Goal: Task Accomplishment & Management: Manage account settings

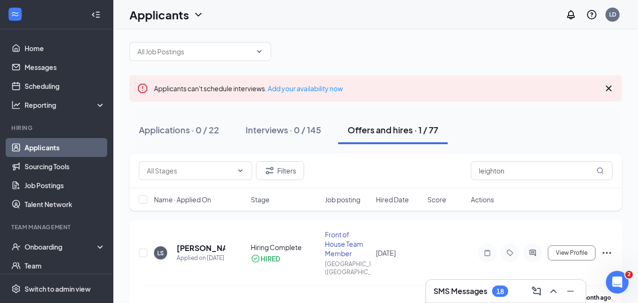
scroll to position [43, 0]
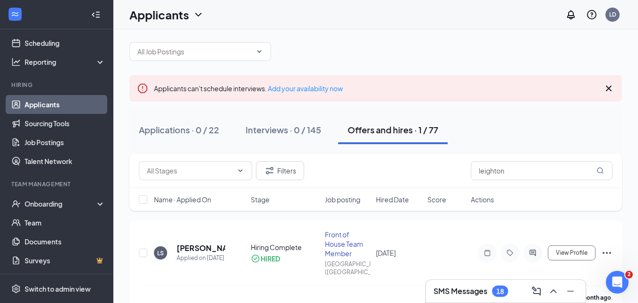
click at [382, 129] on div "Offers and hires · 1 / 77" at bounding box center [393, 130] width 91 height 12
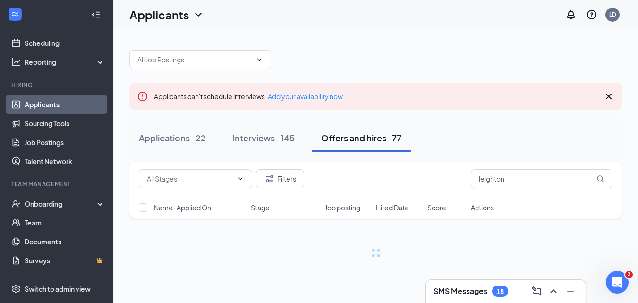
scroll to position [0, 0]
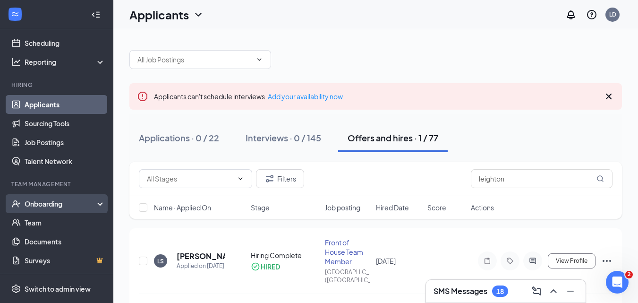
click at [98, 205] on icon at bounding box center [102, 205] width 8 height 0
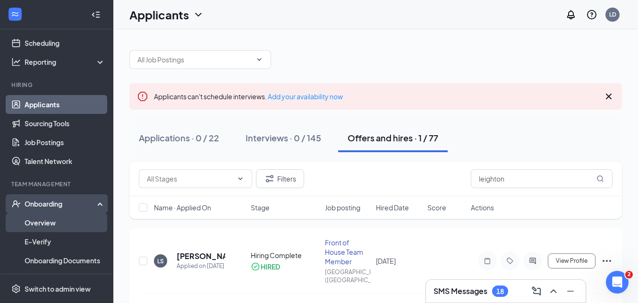
click at [39, 220] on link "Overview" at bounding box center [65, 222] width 81 height 19
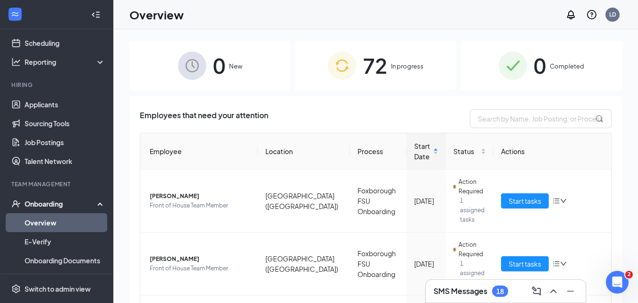
click at [50, 222] on link "Overview" at bounding box center [65, 222] width 81 height 19
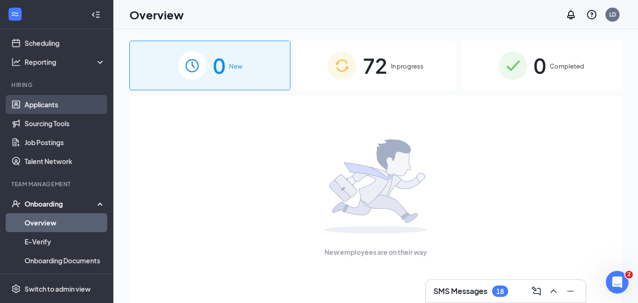
click at [48, 105] on link "Applicants" at bounding box center [65, 104] width 81 height 19
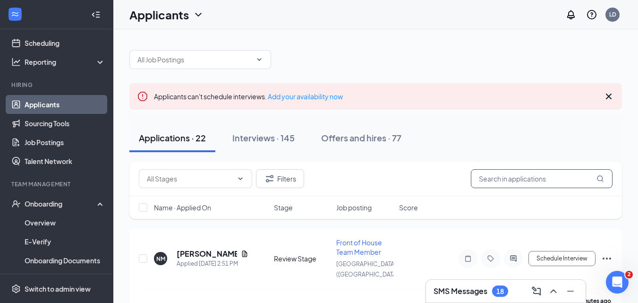
click at [496, 180] on input "text" at bounding box center [542, 178] width 142 height 19
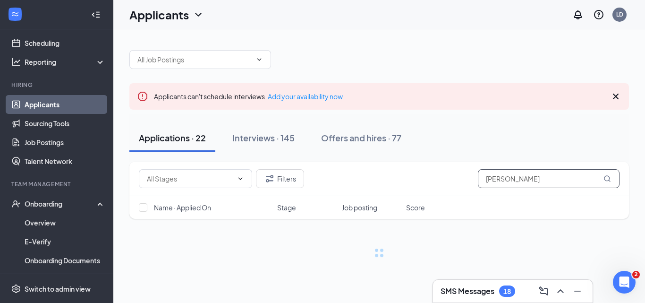
type input "simon"
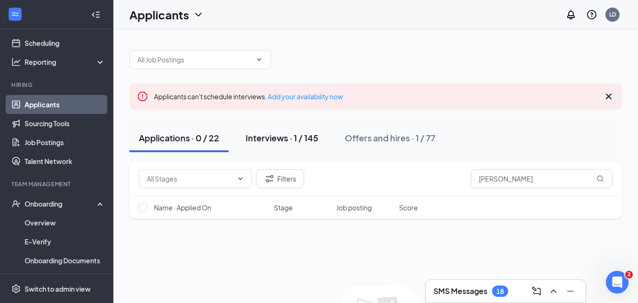
drag, startPoint x: 269, startPoint y: 134, endPoint x: 303, endPoint y: 137, distance: 34.1
click at [269, 134] on div "Interviews · 1 / 145" at bounding box center [282, 138] width 73 height 12
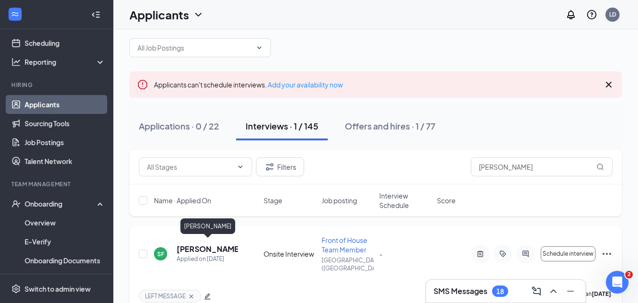
scroll to position [22, 0]
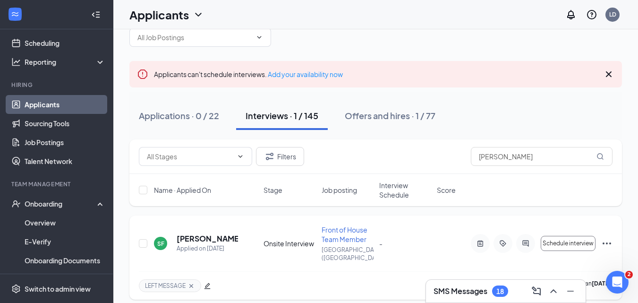
click at [608, 239] on icon "Ellipses" at bounding box center [606, 243] width 11 height 11
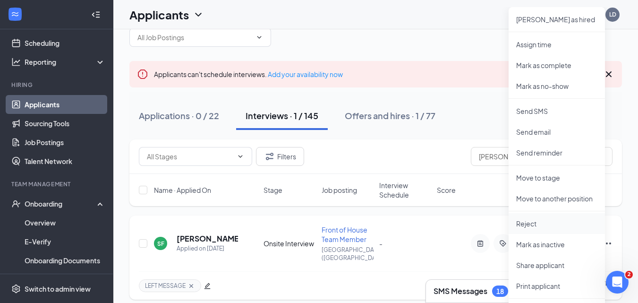
click at [537, 224] on p "Reject" at bounding box center [556, 223] width 81 height 9
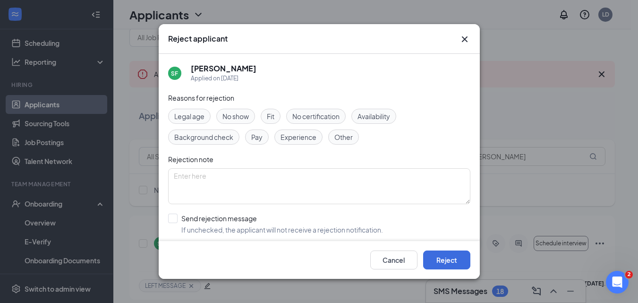
click at [369, 109] on div "Availability" at bounding box center [374, 116] width 45 height 15
click at [444, 259] on button "Reject" at bounding box center [446, 259] width 47 height 19
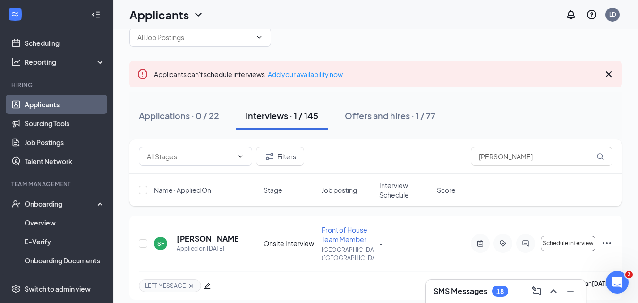
click at [54, 103] on link "Applicants" at bounding box center [65, 104] width 81 height 19
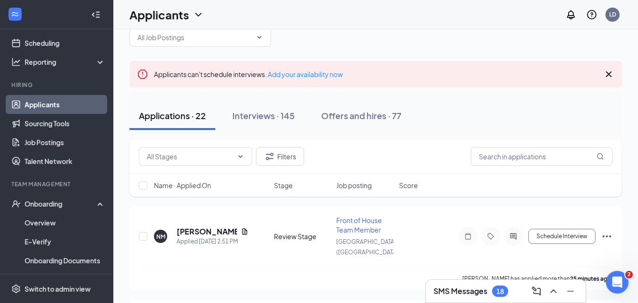
drag, startPoint x: 48, startPoint y: 104, endPoint x: 55, endPoint y: 104, distance: 7.1
click at [48, 104] on link "Applicants" at bounding box center [65, 104] width 81 height 19
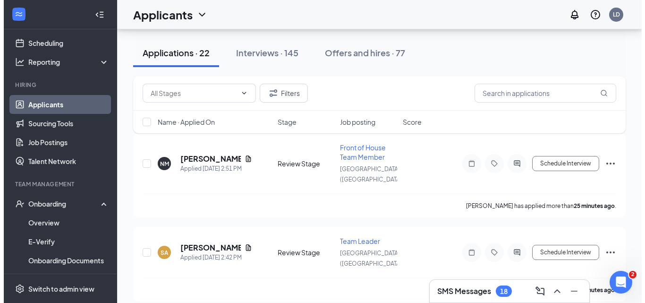
scroll to position [112, 0]
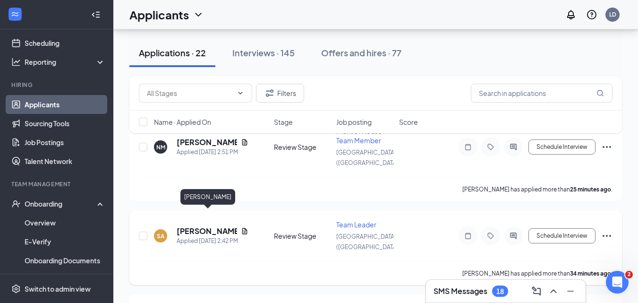
click at [215, 226] on h5 "Sade Anderson" at bounding box center [207, 231] width 60 height 10
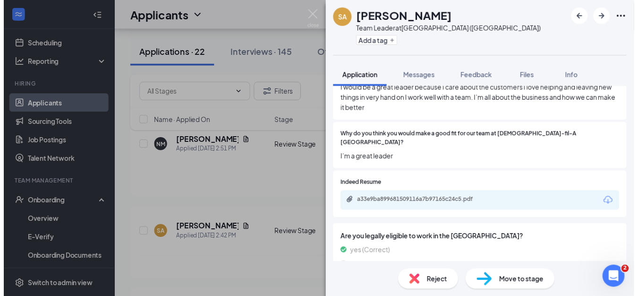
scroll to position [472, 0]
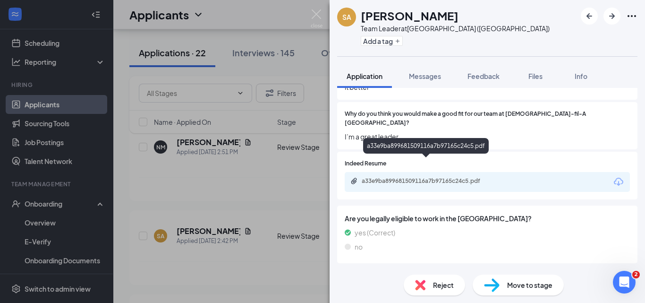
click at [383, 177] on div "a33e9ba899681509116a7b97165c24c5.pdf" at bounding box center [428, 181] width 132 height 8
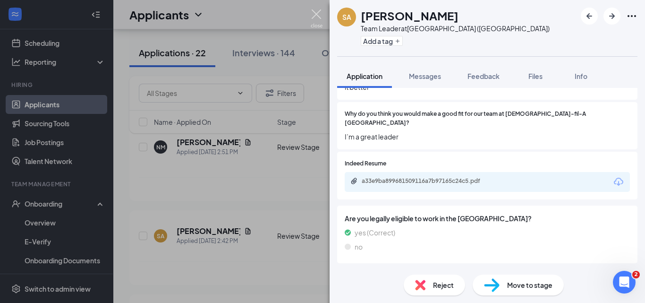
click at [319, 16] on img at bounding box center [317, 18] width 12 height 18
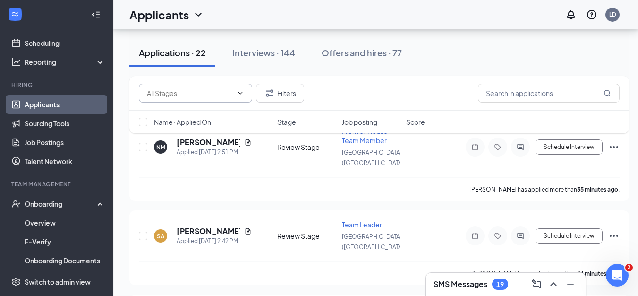
click at [242, 89] on icon "ChevronDown" at bounding box center [241, 93] width 8 height 8
click at [287, 95] on button "Filters" at bounding box center [280, 93] width 48 height 19
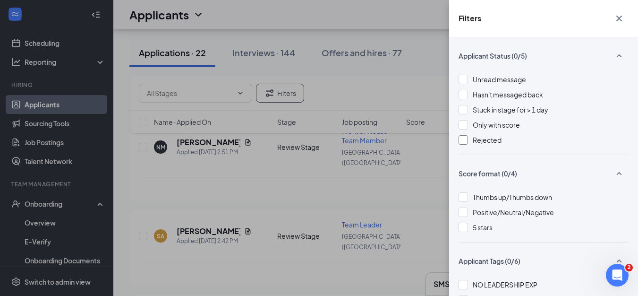
click at [459, 140] on div at bounding box center [463, 139] width 9 height 9
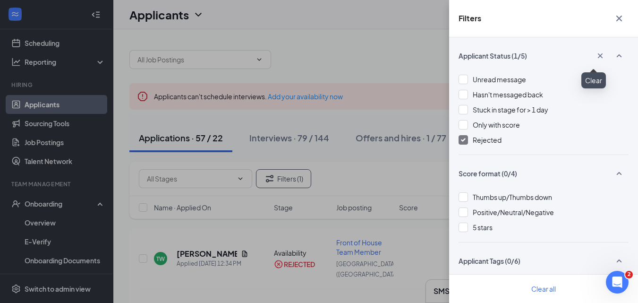
click at [619, 18] on icon "Cross" at bounding box center [620, 19] width 6 height 6
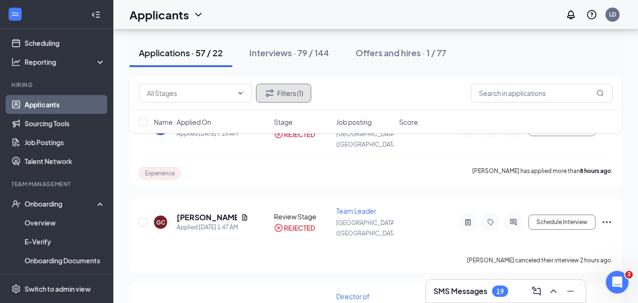
scroll to position [425, 0]
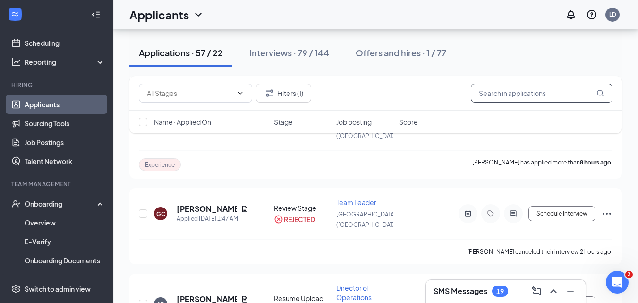
click at [526, 94] on input "text" at bounding box center [542, 93] width 142 height 19
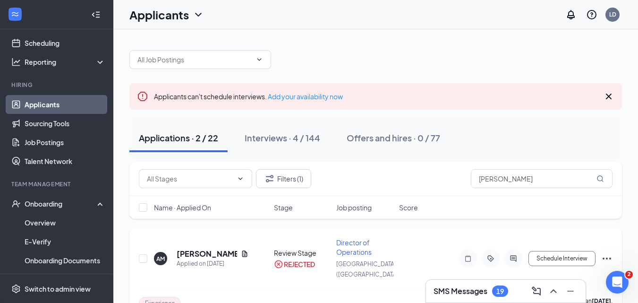
click at [603, 257] on icon "Ellipses" at bounding box center [607, 258] width 9 height 2
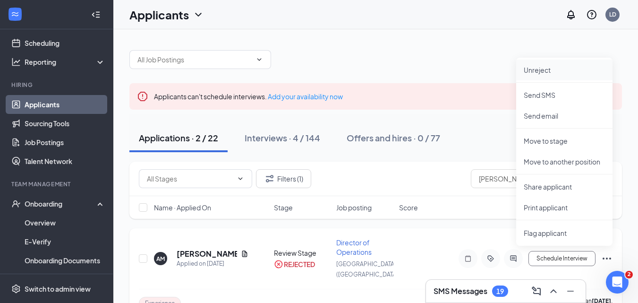
click at [540, 74] on p "Unreject" at bounding box center [564, 69] width 81 height 9
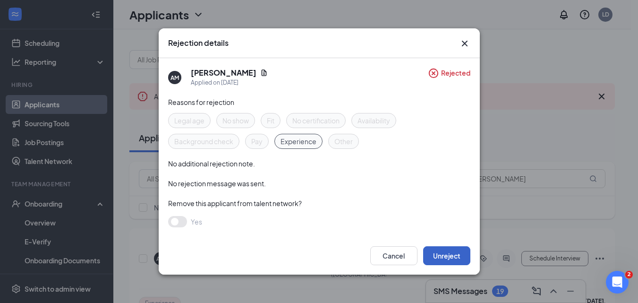
click at [425, 256] on button "Unreject" at bounding box center [446, 255] width 47 height 19
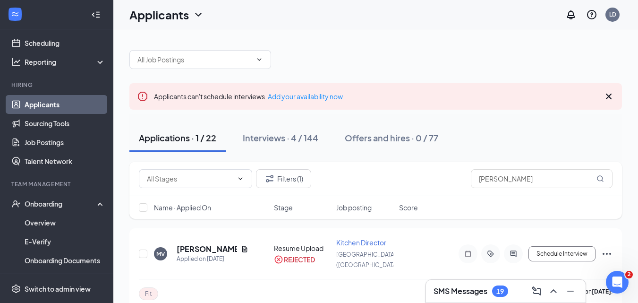
click at [173, 137] on div "Applications · 1 / 22" at bounding box center [177, 138] width 77 height 12
click at [514, 176] on input "ann" at bounding box center [542, 178] width 142 height 19
click at [274, 175] on icon "Filter" at bounding box center [269, 178] width 11 height 11
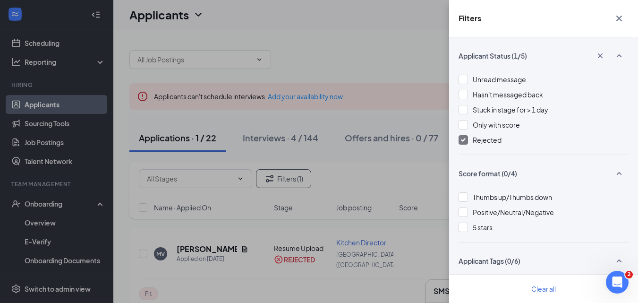
click at [464, 140] on img at bounding box center [463, 140] width 5 height 4
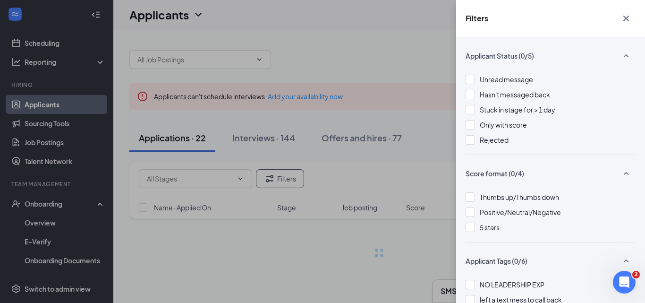
click at [625, 18] on icon "Cross" at bounding box center [626, 18] width 11 height 11
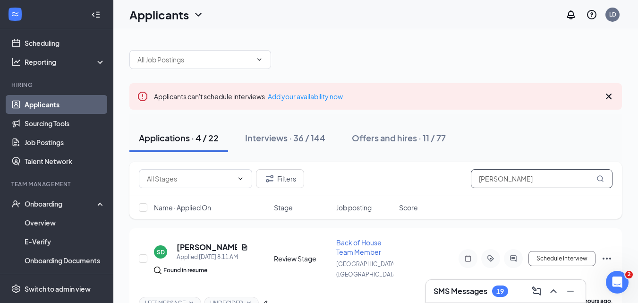
drag, startPoint x: 498, startPoint y: 183, endPoint x: 360, endPoint y: 183, distance: 137.0
click at [371, 183] on div "Filters ann" at bounding box center [376, 178] width 474 height 19
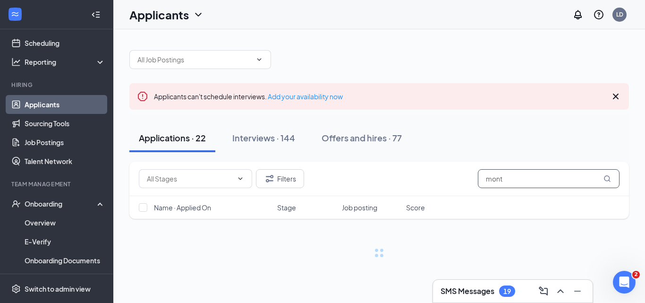
type input "mont"
click at [313, 177] on div "Filters mont" at bounding box center [379, 178] width 481 height 19
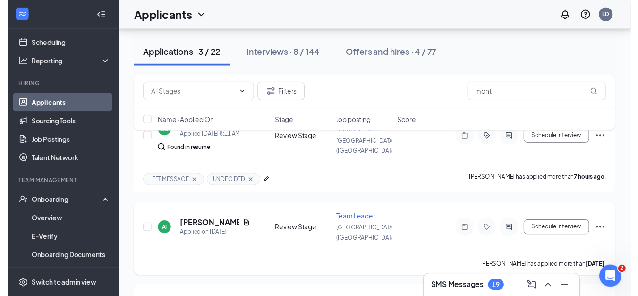
scroll to position [174, 0]
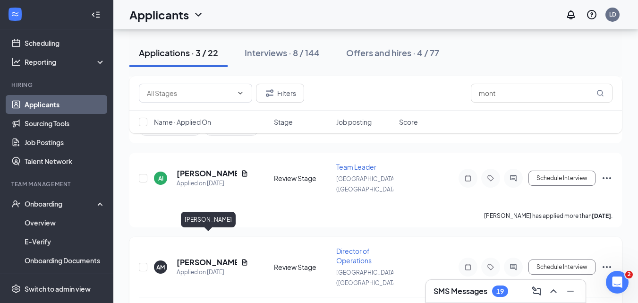
click at [227, 257] on h5 "Anna Montrond" at bounding box center [207, 262] width 60 height 10
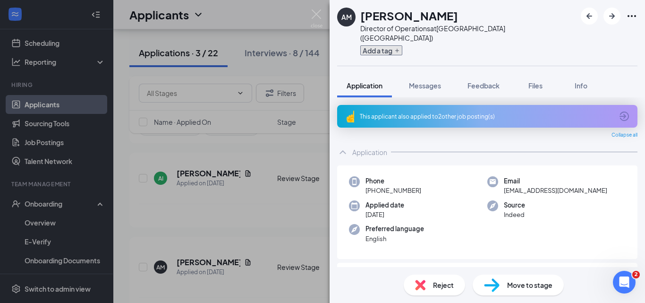
click at [386, 45] on button "Add a tag" at bounding box center [381, 50] width 42 height 10
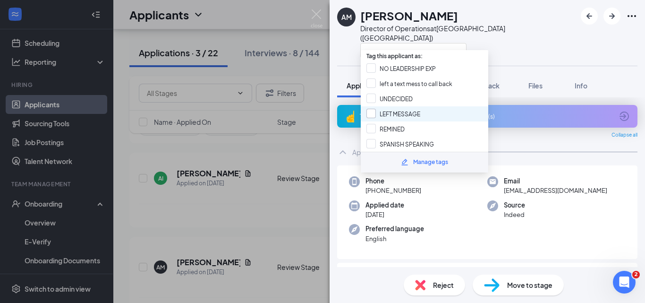
click at [370, 113] on input "LEFT MESSAGE" at bounding box center [394, 114] width 54 height 10
checkbox input "true"
click at [318, 16] on img at bounding box center [317, 18] width 12 height 18
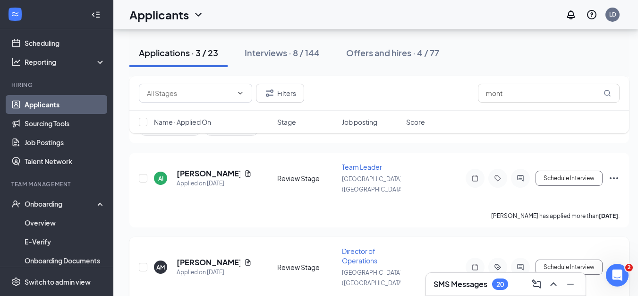
click at [616, 261] on icon "Ellipses" at bounding box center [614, 266] width 11 height 11
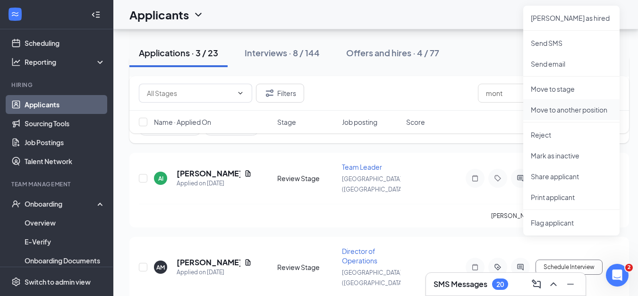
click at [536, 111] on p "Move to another position" at bounding box center [571, 109] width 81 height 9
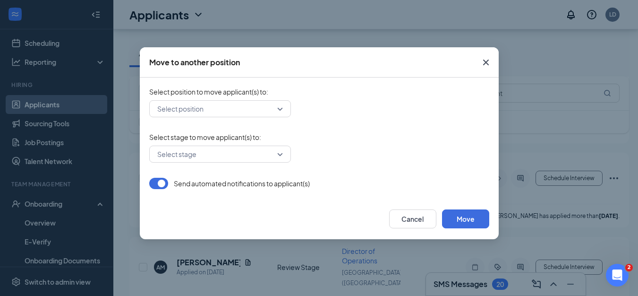
click at [260, 116] on input "search" at bounding box center [217, 109] width 124 height 16
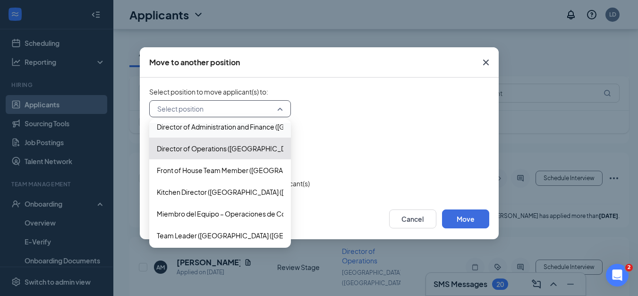
scroll to position [53, 0]
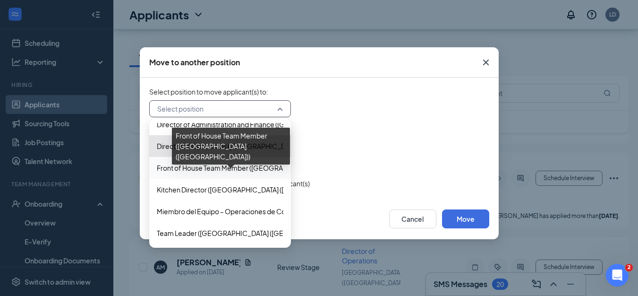
click at [228, 166] on span "Front of House Team Member (Foxborough (MA))" at bounding box center [276, 168] width 239 height 10
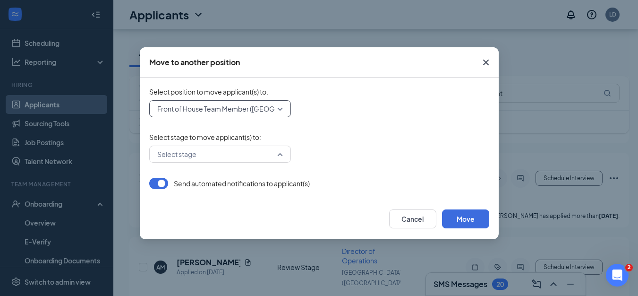
click at [236, 158] on input "search" at bounding box center [217, 154] width 124 height 16
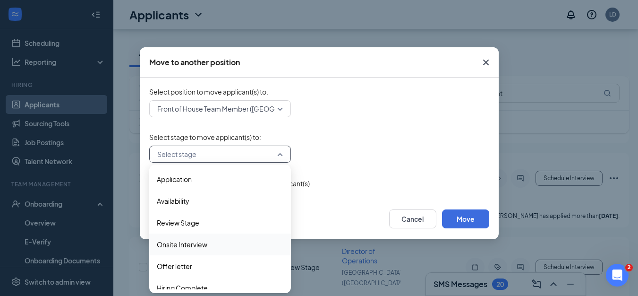
click at [190, 241] on span "Onsite Interview" at bounding box center [182, 244] width 51 height 10
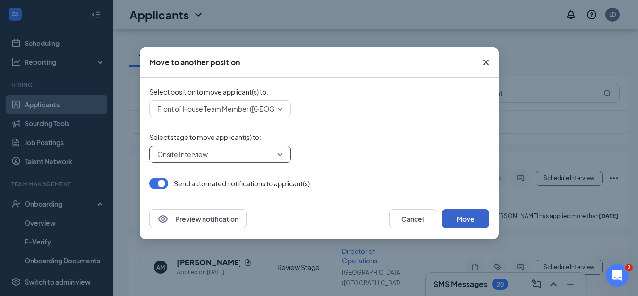
click at [459, 219] on button "Move" at bounding box center [465, 218] width 47 height 19
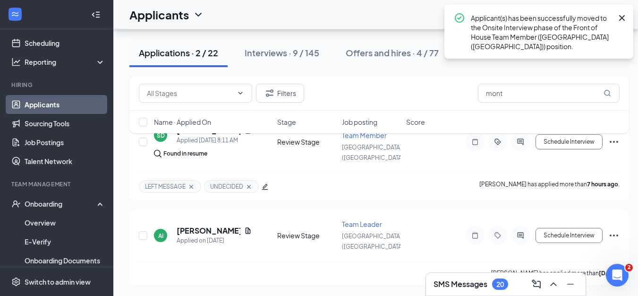
scroll to position [98, 0]
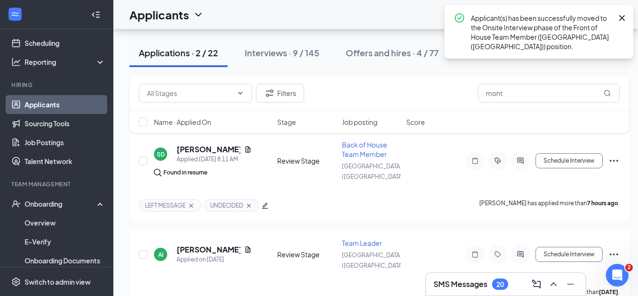
click at [621, 20] on icon "Cross" at bounding box center [622, 18] width 6 height 6
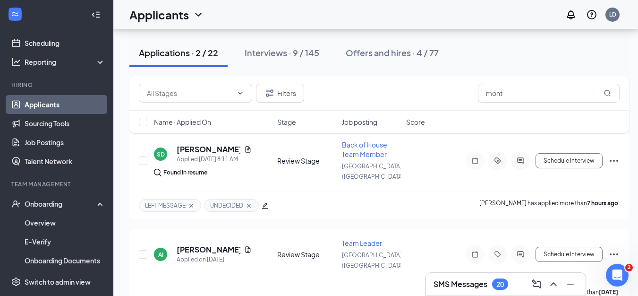
drag, startPoint x: 74, startPoint y: 99, endPoint x: 164, endPoint y: 105, distance: 91.0
click at [75, 99] on link "Applicants" at bounding box center [65, 104] width 81 height 19
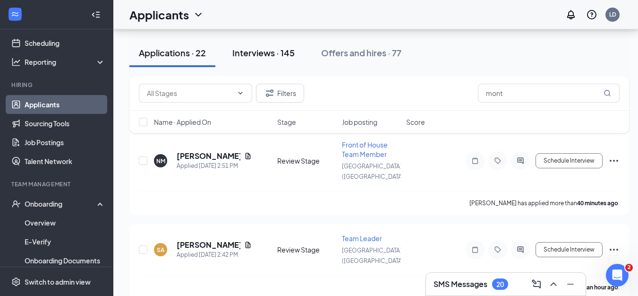
click at [264, 56] on div "Interviews · 145" at bounding box center [263, 53] width 62 height 12
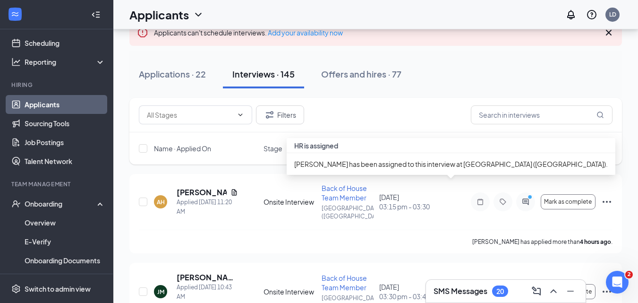
scroll to position [47, 0]
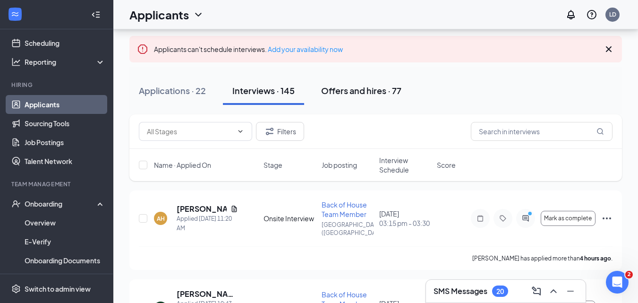
click at [366, 87] on div "Offers and hires · 77" at bounding box center [361, 91] width 80 height 12
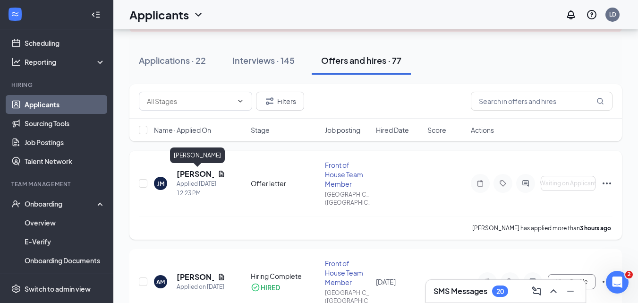
scroll to position [94, 0]
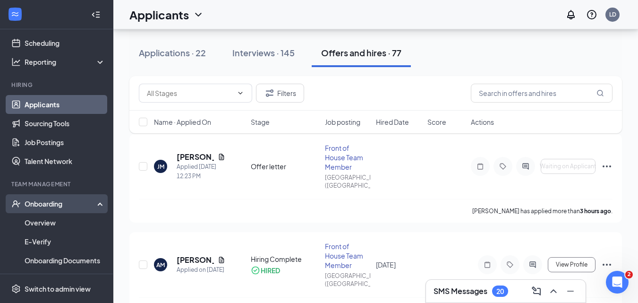
click at [92, 206] on div "Onboarding" at bounding box center [56, 203] width 113 height 19
click at [63, 206] on div "Onboarding" at bounding box center [61, 203] width 73 height 9
click at [60, 222] on link "Overview" at bounding box center [65, 222] width 81 height 19
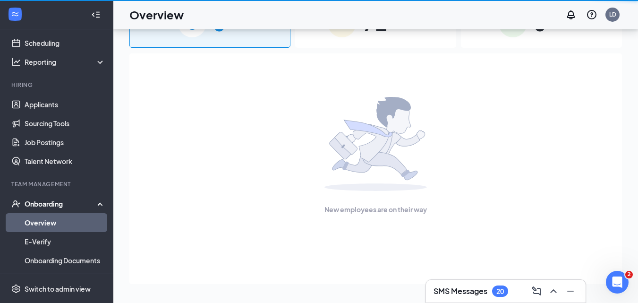
scroll to position [43, 0]
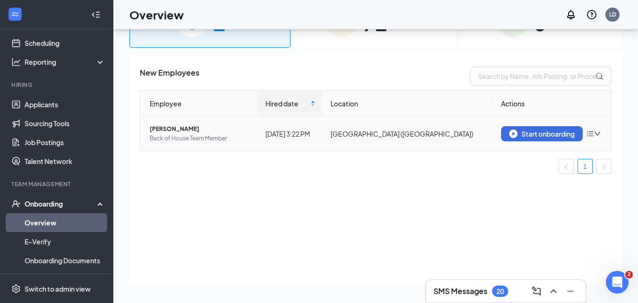
click at [160, 129] on span "nia dorsett" at bounding box center [200, 128] width 101 height 9
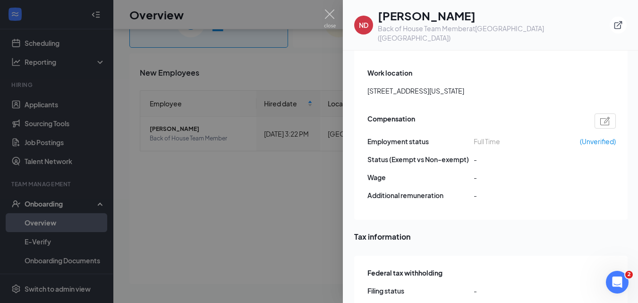
scroll to position [825, 0]
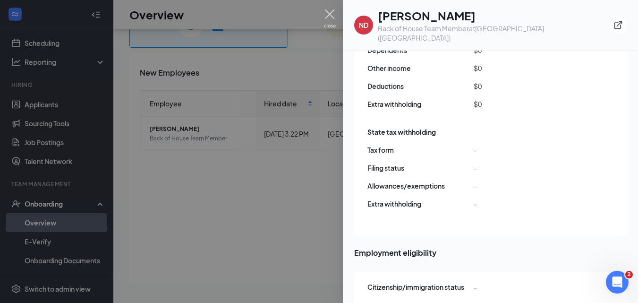
click at [328, 12] on img at bounding box center [330, 18] width 12 height 18
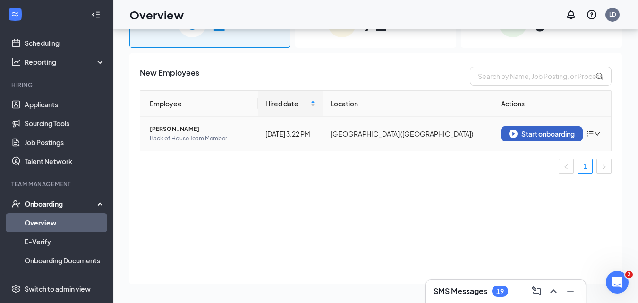
click at [549, 134] on div "Start onboarding" at bounding box center [542, 133] width 66 height 9
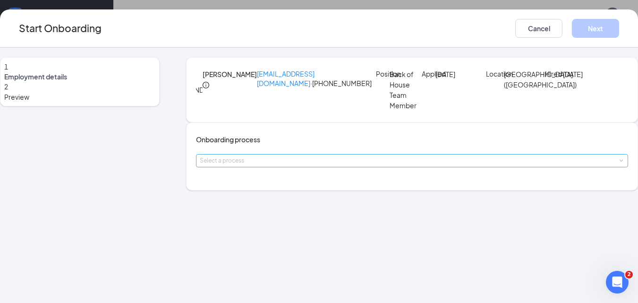
click at [297, 165] on div "Select a process" at bounding box center [410, 160] width 420 height 9
click at [284, 219] on span "Foxborough FSU Onboarding" at bounding box center [259, 220] width 91 height 9
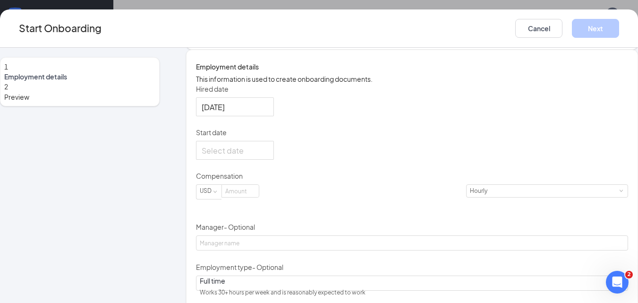
scroll to position [189, 0]
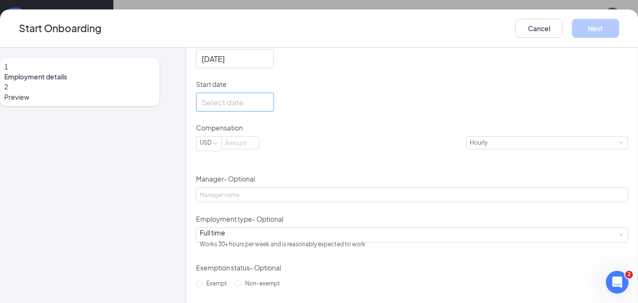
click at [228, 108] on input "Start date" at bounding box center [234, 102] width 65 height 12
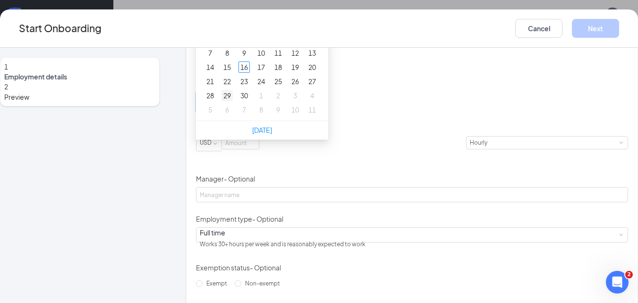
type input "Sep 29, 2025"
click at [233, 101] on div "29" at bounding box center [227, 95] width 11 height 11
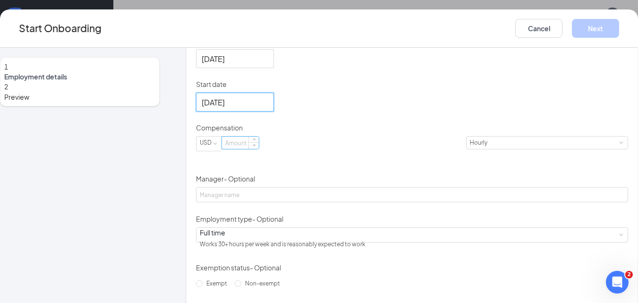
click at [252, 149] on input at bounding box center [240, 143] width 37 height 12
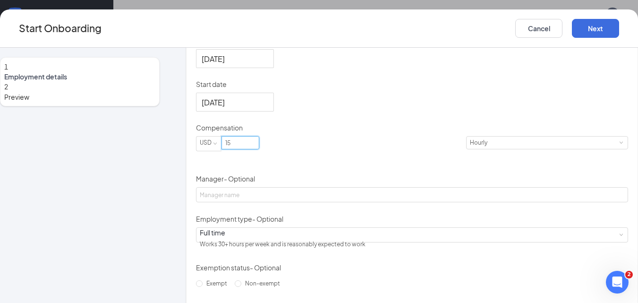
click at [418, 227] on div "Hired date Sep 16, 2025 Start date Sep 29, 2025 Sep 2025 Su Mo Tu We Th Fr Sa 3…" at bounding box center [412, 183] width 432 height 295
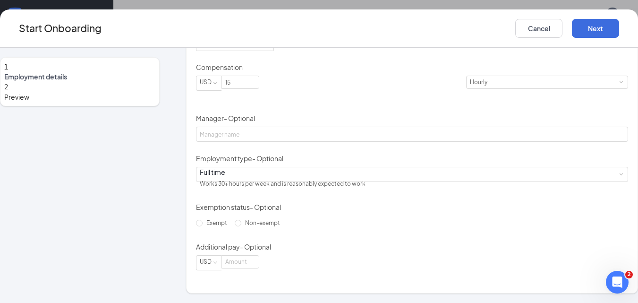
scroll to position [305, 0]
click at [259, 81] on span "Increase Value" at bounding box center [254, 80] width 10 height 8
type input "15"
click at [402, 132] on div "Hired date Sep 16, 2025 Start date Sep 29, 2025 Sep 2025 Su Mo Tu We Th Fr Sa 3…" at bounding box center [412, 122] width 432 height 295
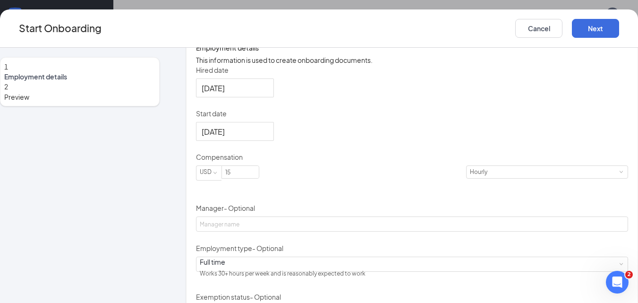
scroll to position [22, 0]
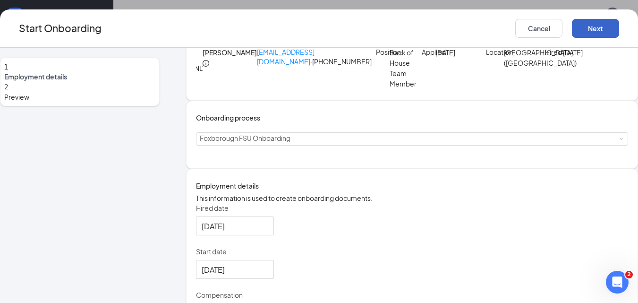
click at [572, 34] on button "Next" at bounding box center [595, 28] width 47 height 19
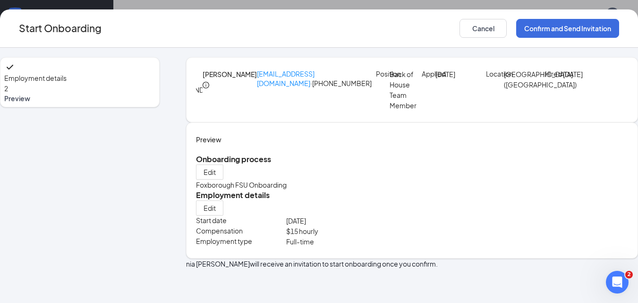
scroll to position [0, 0]
click at [516, 25] on button "Confirm and Send Invitation" at bounding box center [567, 28] width 103 height 19
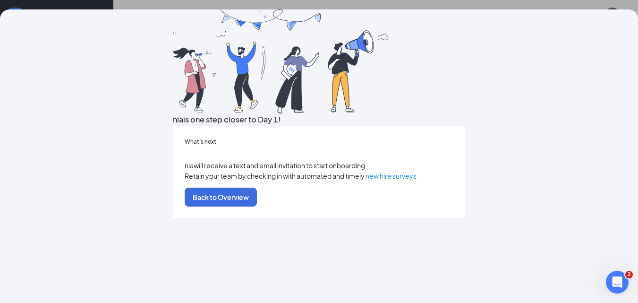
scroll to position [72, 0]
click at [257, 206] on button "Back to Overview" at bounding box center [221, 197] width 72 height 19
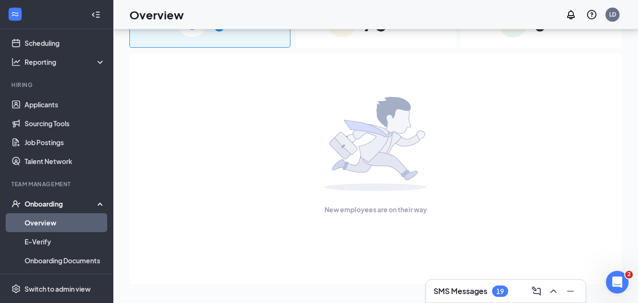
scroll to position [0, 0]
click at [40, 103] on link "Applicants" at bounding box center [65, 104] width 81 height 19
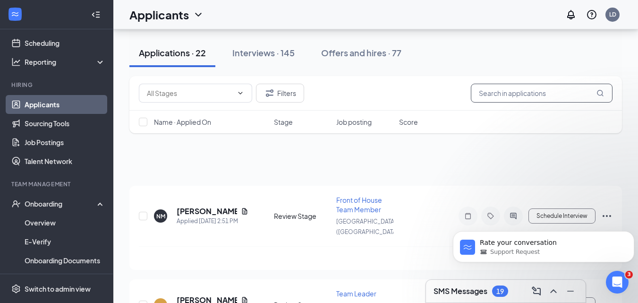
click at [495, 89] on input "text" at bounding box center [542, 93] width 142 height 19
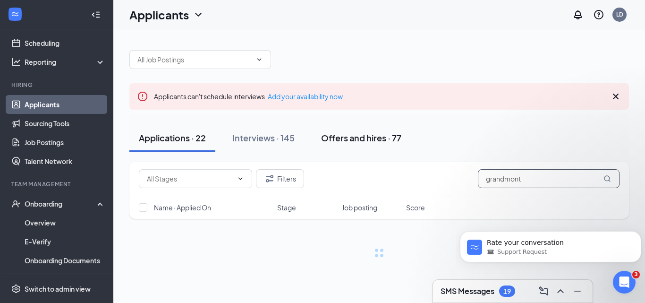
type input "grandmont"
click at [376, 144] on button "Offers and hires · 77" at bounding box center [361, 138] width 99 height 28
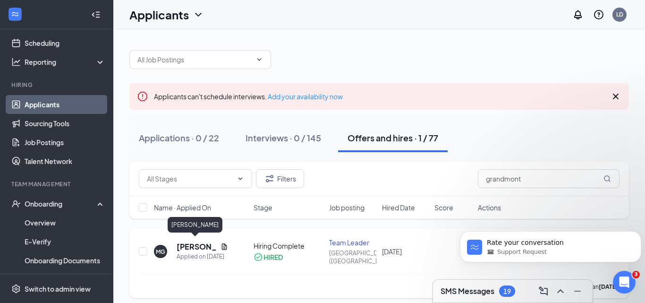
click at [196, 245] on h5 "Mellisa Grandmont" at bounding box center [197, 246] width 40 height 10
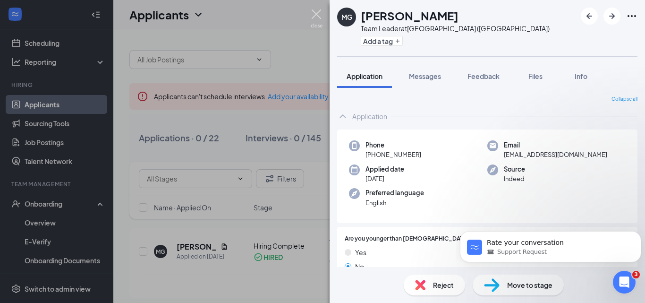
click at [313, 14] on img at bounding box center [317, 18] width 12 height 18
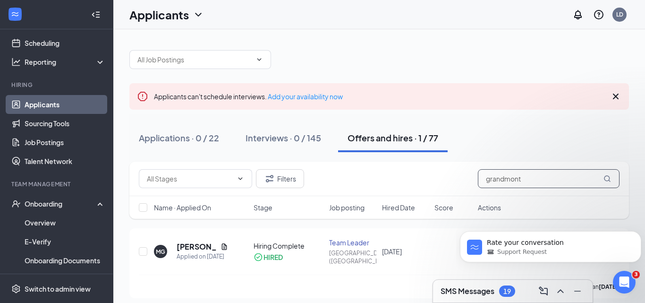
drag, startPoint x: 532, startPoint y: 180, endPoint x: 275, endPoint y: 167, distance: 258.3
click at [309, 173] on div "Filters grandmont" at bounding box center [379, 178] width 481 height 19
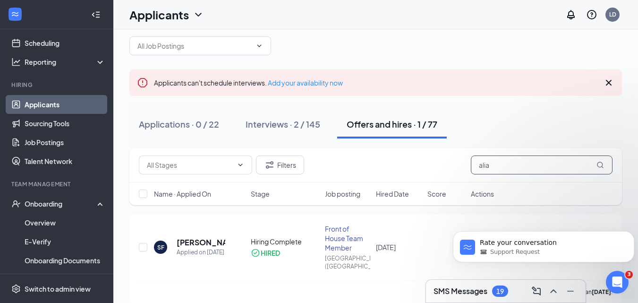
scroll to position [26, 0]
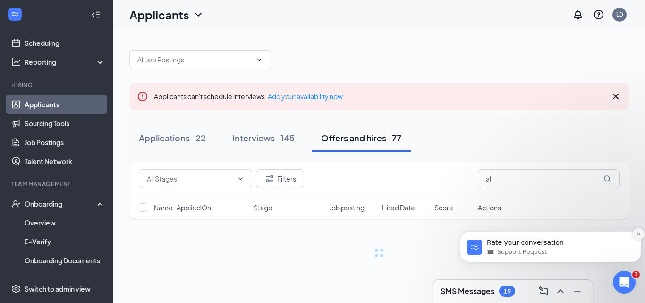
click at [637, 233] on icon "Dismiss notification" at bounding box center [638, 233] width 5 height 5
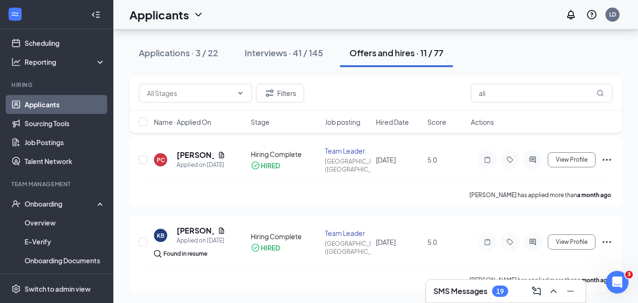
scroll to position [918, 0]
click at [514, 102] on input "ali" at bounding box center [542, 93] width 142 height 19
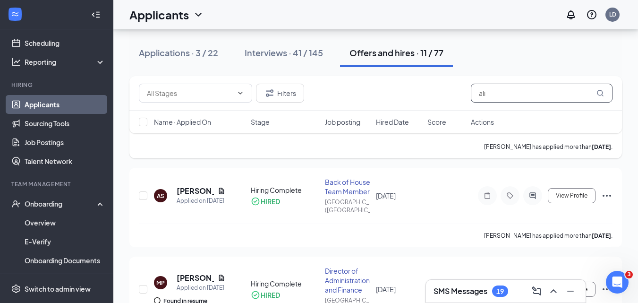
scroll to position [0, 0]
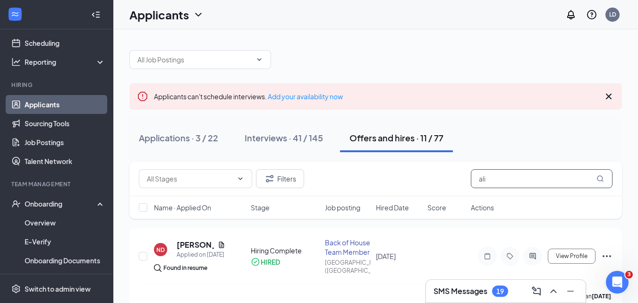
drag, startPoint x: 455, startPoint y: 182, endPoint x: 413, endPoint y: 180, distance: 41.6
click at [415, 181] on div "Filters ali" at bounding box center [376, 178] width 474 height 19
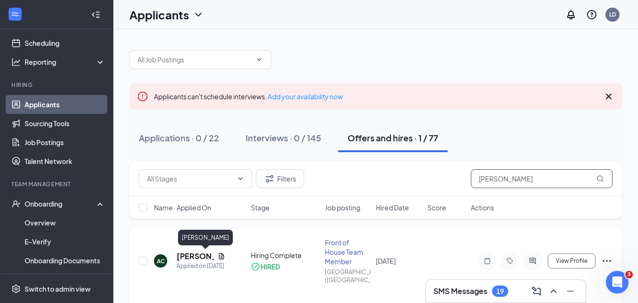
type input "cady"
click at [200, 255] on h5 "Aila Cady" at bounding box center [195, 256] width 37 height 10
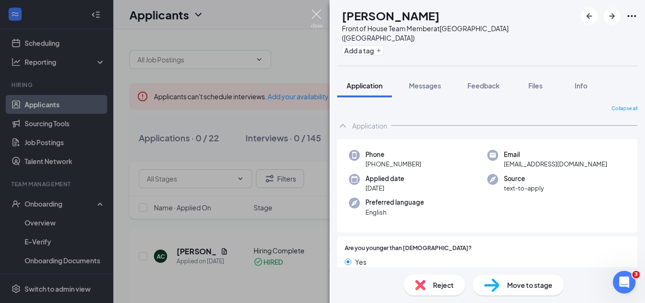
drag, startPoint x: 317, startPoint y: 15, endPoint x: 151, endPoint y: 0, distance: 167.0
click at [317, 15] on img at bounding box center [317, 18] width 12 height 18
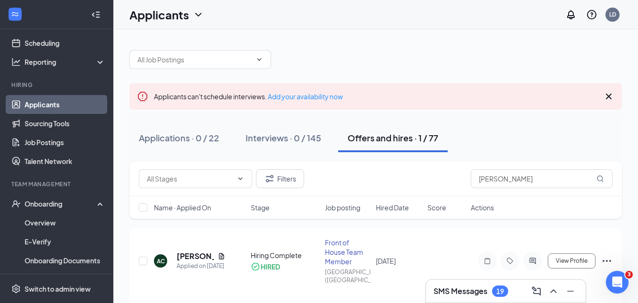
click at [53, 104] on link "Applicants" at bounding box center [65, 104] width 81 height 19
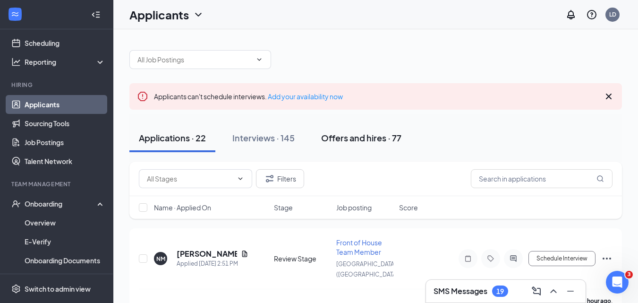
click at [328, 136] on div "Offers and hires · 77" at bounding box center [361, 138] width 80 height 12
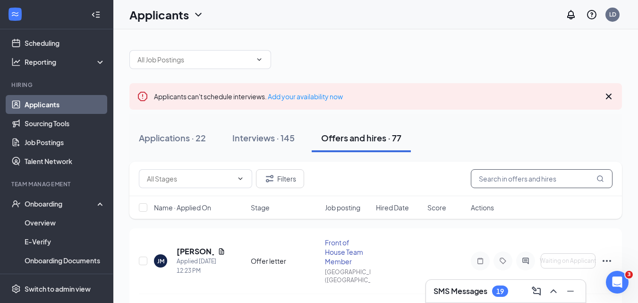
click at [519, 184] on input "text" at bounding box center [542, 178] width 142 height 19
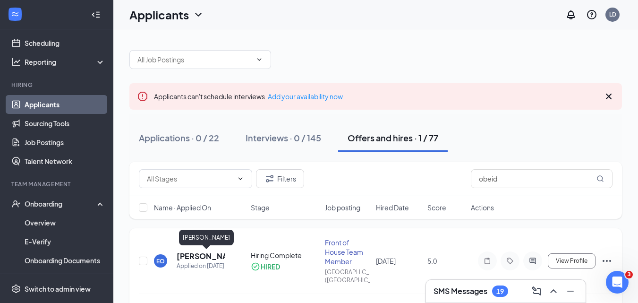
click at [214, 257] on h5 "Eliana Obeid" at bounding box center [201, 256] width 49 height 10
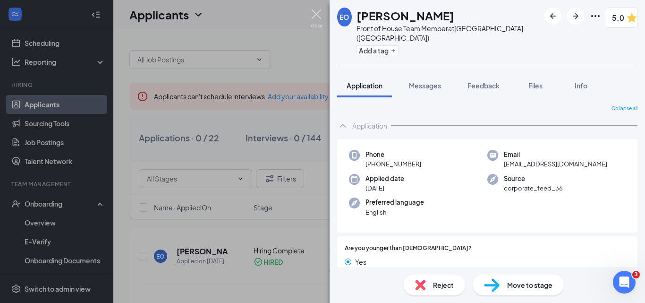
drag, startPoint x: 314, startPoint y: 16, endPoint x: 470, endPoint y: 42, distance: 158.1
click at [313, 16] on img at bounding box center [317, 18] width 12 height 18
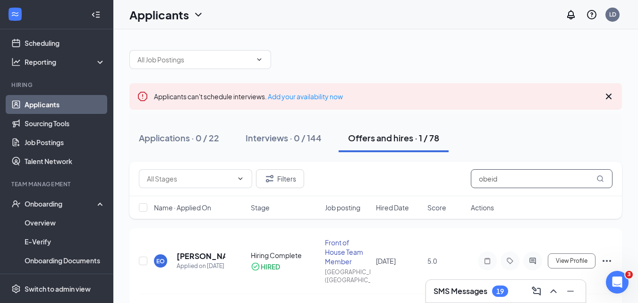
drag, startPoint x: 478, startPoint y: 177, endPoint x: 369, endPoint y: 183, distance: 109.3
click at [373, 183] on div "Filters obeid" at bounding box center [376, 178] width 474 height 19
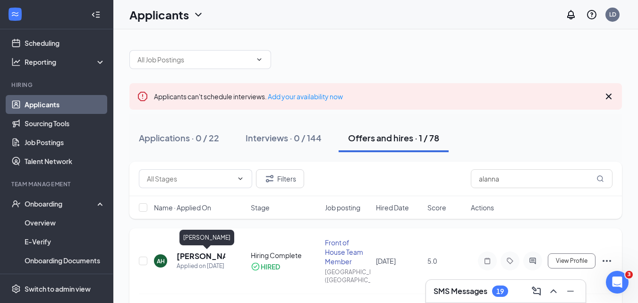
click at [195, 256] on h5 "Alanna harold" at bounding box center [201, 256] width 49 height 10
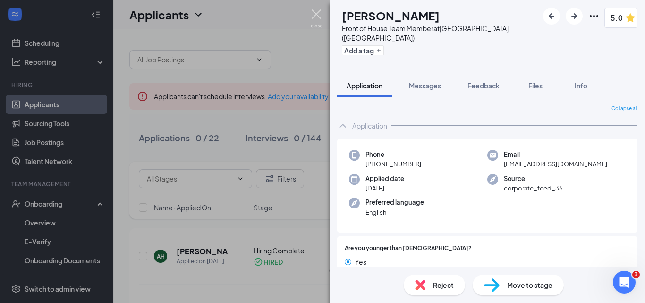
click at [316, 18] on img at bounding box center [317, 18] width 12 height 18
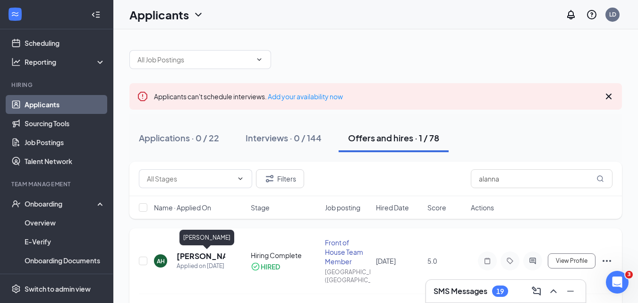
click at [195, 257] on h5 "Alanna harold" at bounding box center [201, 256] width 49 height 10
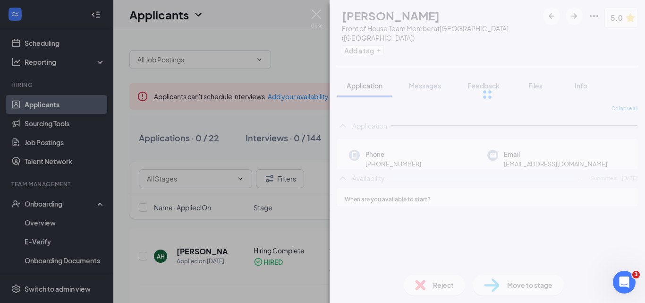
click at [207, 248] on div "AH Alanna harold Front of House Team Member at Foxborough (MA) Add a tag 5.0 Ap…" at bounding box center [322, 151] width 645 height 303
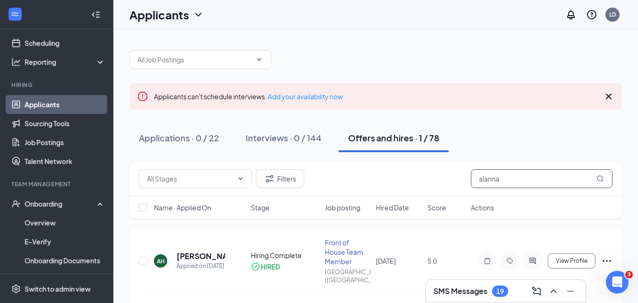
drag, startPoint x: 515, startPoint y: 181, endPoint x: 415, endPoint y: 193, distance: 100.9
click at [419, 193] on div "Filters alanna" at bounding box center [375, 179] width 493 height 34
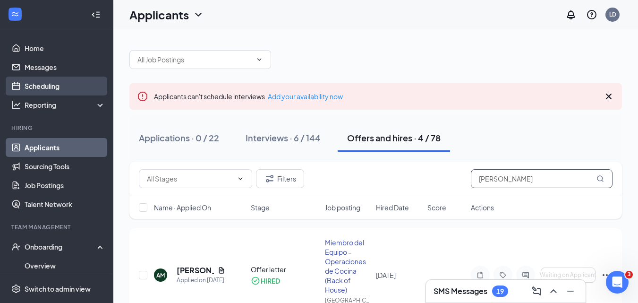
type input "anna"
click at [47, 83] on link "Scheduling" at bounding box center [65, 86] width 81 height 19
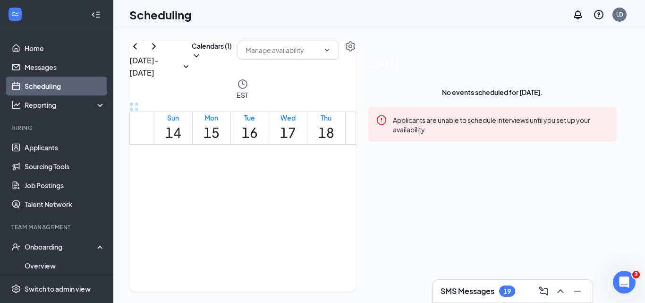
scroll to position [464, 0]
click at [232, 60] on button "Calendars (1)" at bounding box center [212, 51] width 40 height 20
click at [265, 105] on input "John DeSimone" at bounding box center [264, 99] width 67 height 9
checkbox input "true"
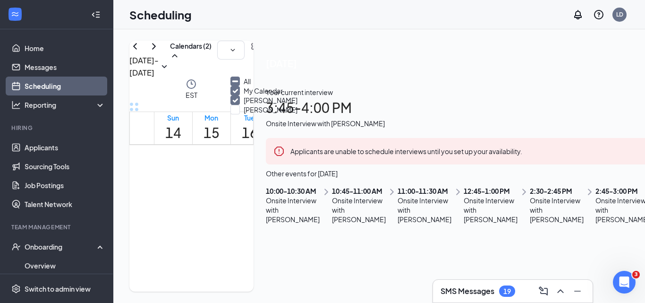
click at [398, 25] on div "Scheduling LD" at bounding box center [379, 14] width 532 height 29
click at [335, 122] on h1 "18" at bounding box center [326, 132] width 16 height 21
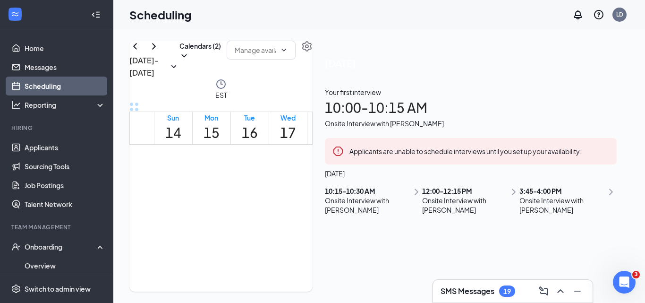
scroll to position [97, 0]
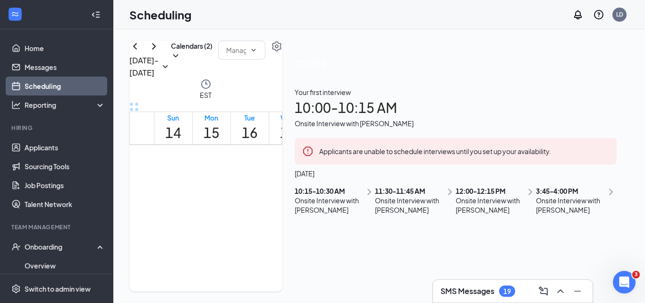
click at [69, 84] on link "Scheduling" at bounding box center [65, 86] width 81 height 19
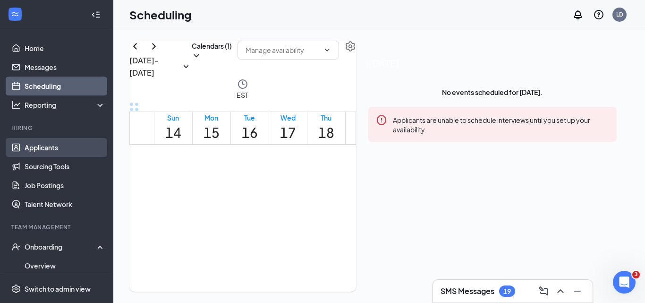
click at [58, 145] on link "Applicants" at bounding box center [65, 147] width 81 height 19
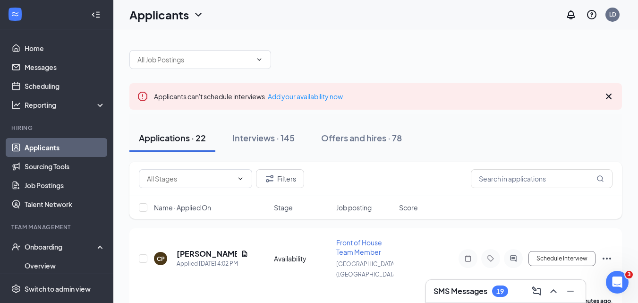
click at [176, 135] on div "Applications · 22" at bounding box center [172, 138] width 67 height 12
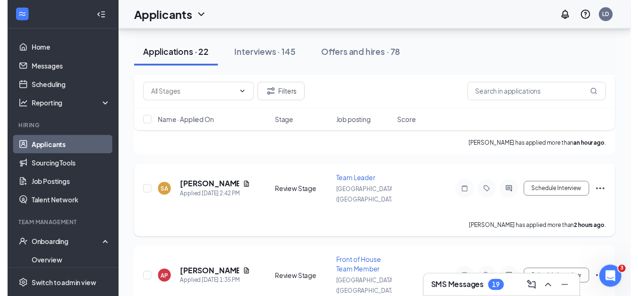
scroll to position [189, 0]
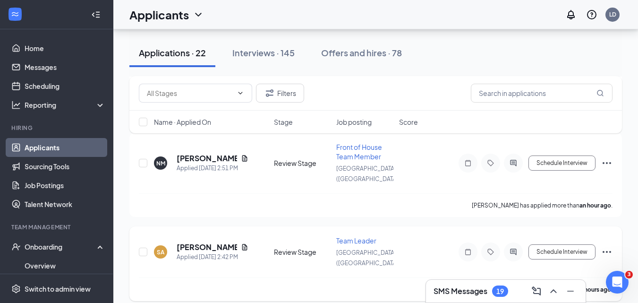
click at [493, 242] on div at bounding box center [490, 251] width 19 height 19
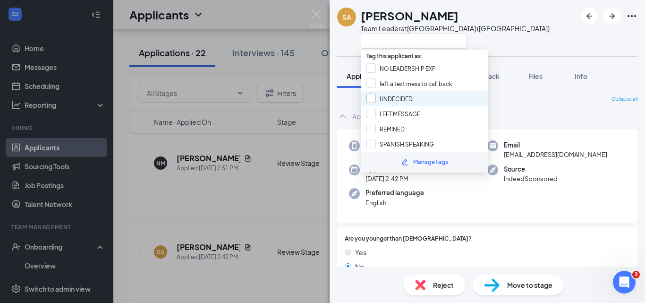
click at [371, 99] on input "UNDECIDED" at bounding box center [390, 99] width 46 height 10
checkbox input "true"
click at [505, 27] on div "SA Sade Anderson Team Leader at Foxborough (MA)" at bounding box center [488, 28] width 316 height 56
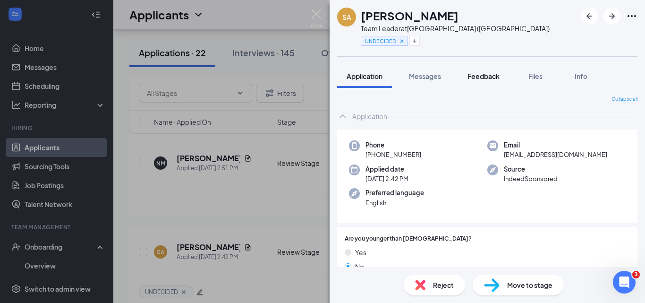
click at [473, 77] on span "Feedback" at bounding box center [484, 76] width 32 height 9
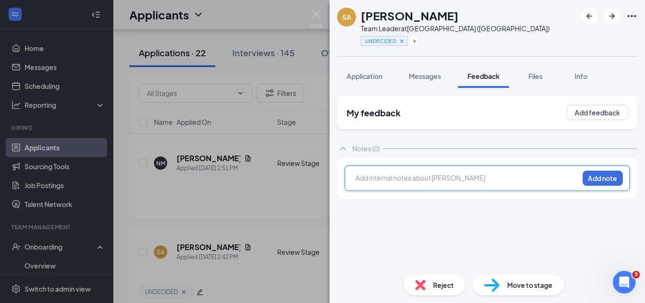
click at [396, 176] on div at bounding box center [467, 178] width 223 height 10
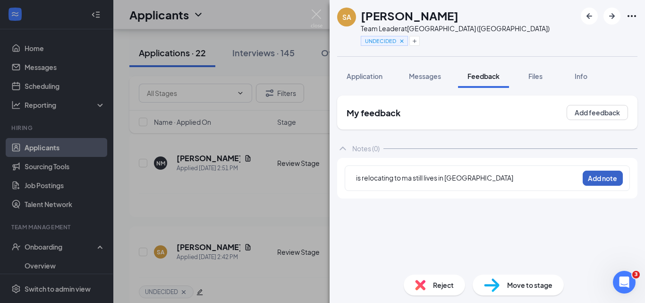
click at [594, 175] on button "Add note" at bounding box center [603, 178] width 40 height 15
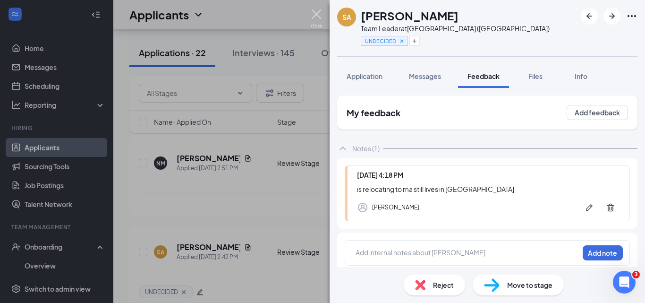
click at [317, 14] on img at bounding box center [317, 18] width 12 height 18
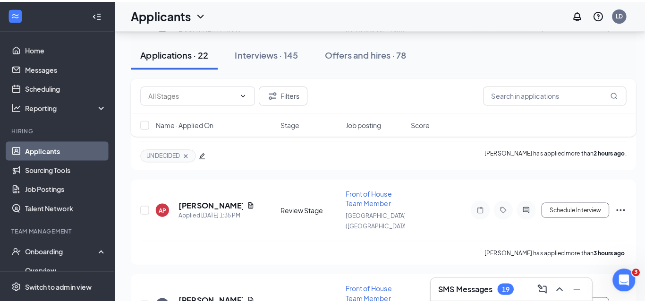
scroll to position [331, 0]
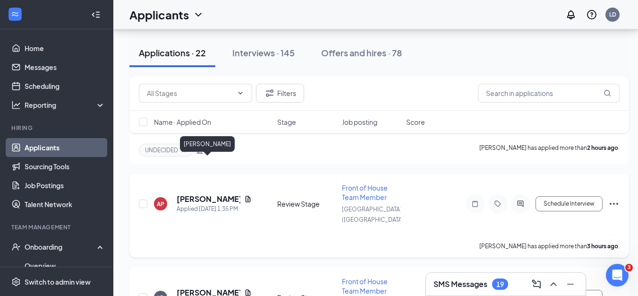
click at [187, 194] on h5 "Alex Pimentel" at bounding box center [209, 199] width 64 height 10
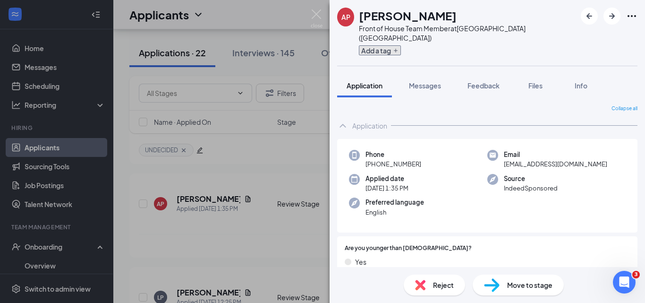
click at [394, 45] on button "Add a tag" at bounding box center [380, 50] width 42 height 10
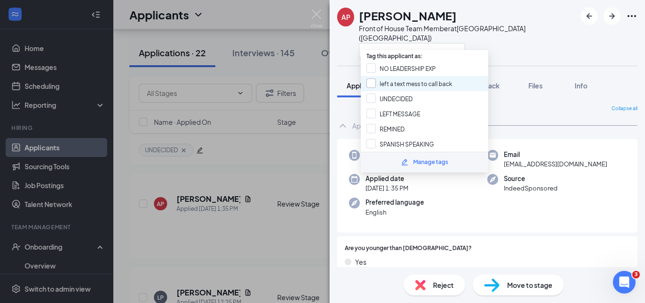
click at [372, 86] on input "left a text mess to call back" at bounding box center [410, 83] width 86 height 10
checkbox input "true"
click at [317, 15] on img at bounding box center [317, 18] width 12 height 18
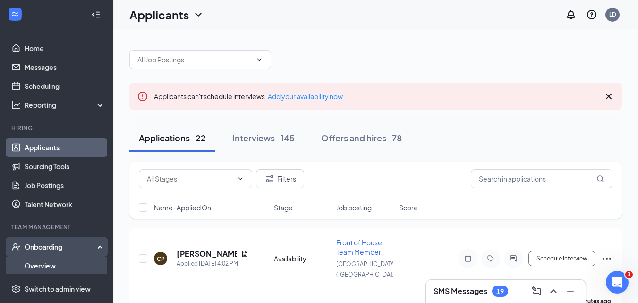
click at [60, 262] on link "Overview" at bounding box center [65, 265] width 81 height 19
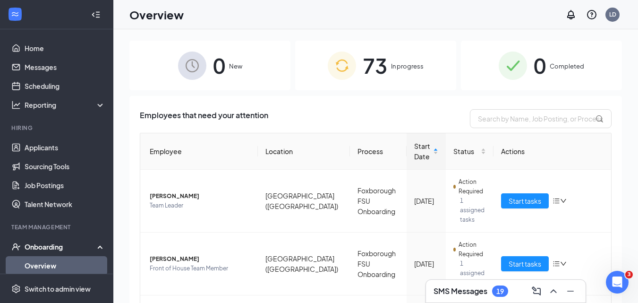
click at [98, 246] on icon at bounding box center [102, 246] width 8 height 0
click at [58, 249] on div "Onboarding" at bounding box center [61, 246] width 73 height 9
click at [38, 268] on link "Overview" at bounding box center [65, 265] width 81 height 19
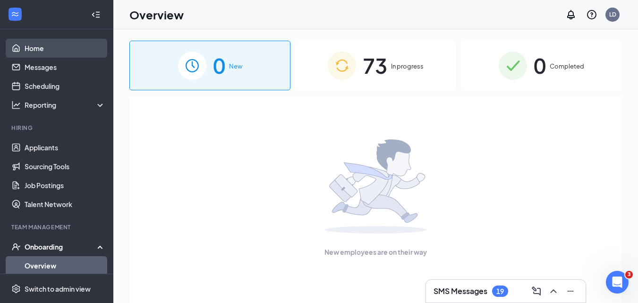
click at [31, 50] on link "Home" at bounding box center [65, 48] width 81 height 19
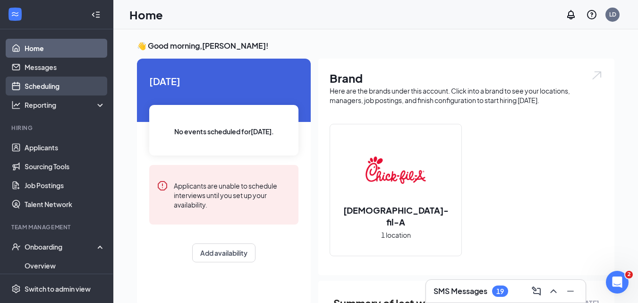
click at [51, 86] on link "Scheduling" at bounding box center [65, 86] width 81 height 19
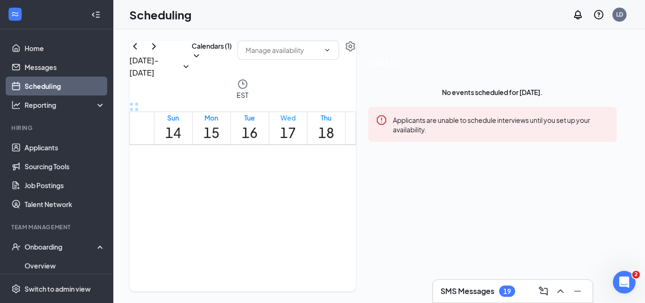
scroll to position [464, 0]
click at [335, 122] on h1 "18" at bounding box center [326, 132] width 16 height 21
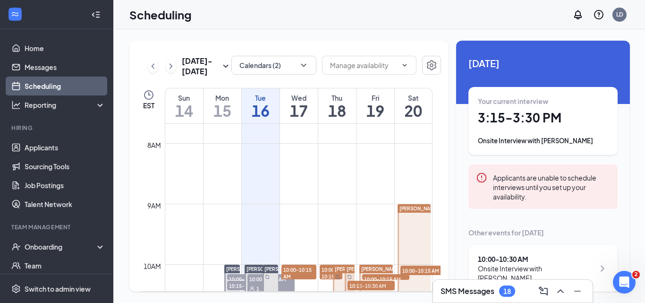
scroll to position [135, 0]
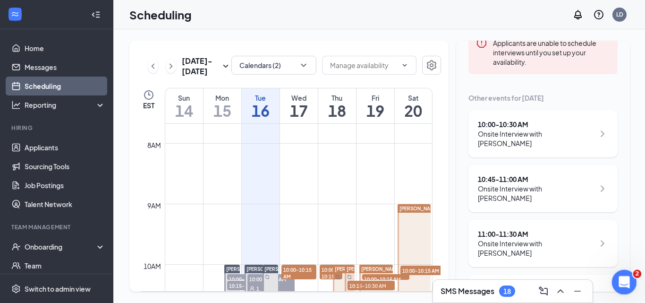
drag, startPoint x: 1230, startPoint y: 527, endPoint x: 620, endPoint y: 271, distance: 661.3
click at [622, 279] on icon "Open Intercom Messenger" at bounding box center [624, 281] width 16 height 16
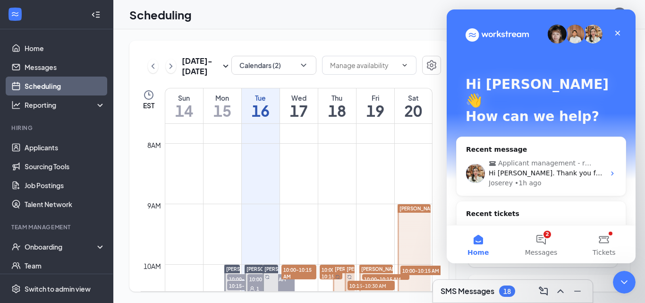
scroll to position [112, 0]
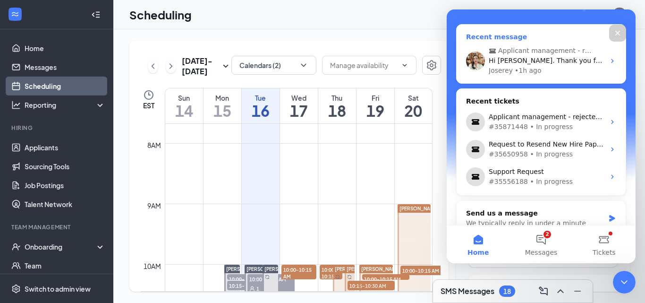
click at [507, 46] on span "Applicant management - rejected applicants" at bounding box center [546, 51] width 96 height 10
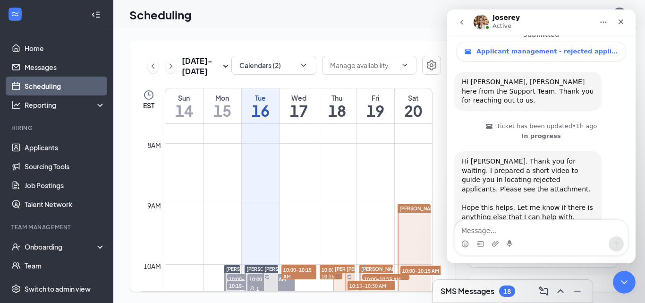
scroll to position [180, 0]
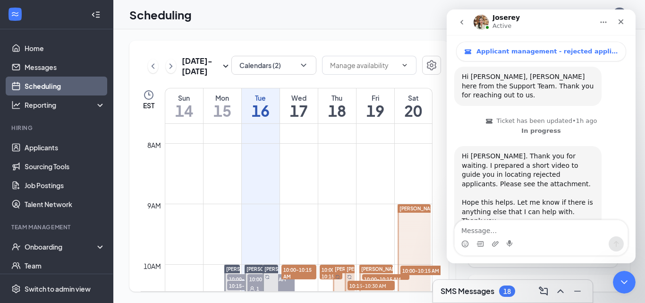
click at [489, 231] on div "Locate rej...icants.mp4" at bounding box center [510, 236] width 76 height 10
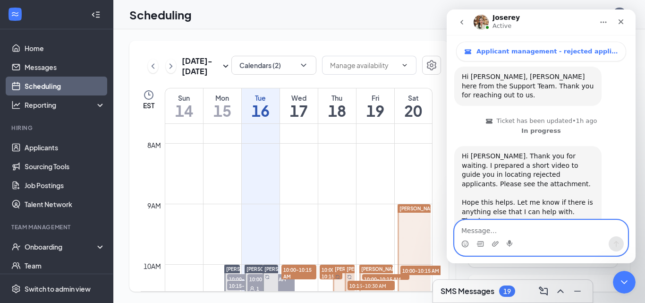
click at [515, 223] on textarea "Message…" at bounding box center [541, 228] width 173 height 16
type textarea "thank you"
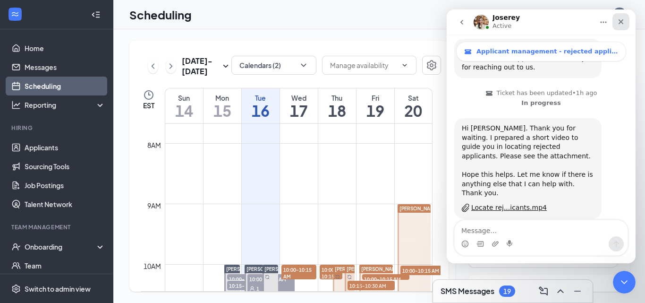
click at [624, 22] on icon "Close" at bounding box center [622, 22] width 8 height 8
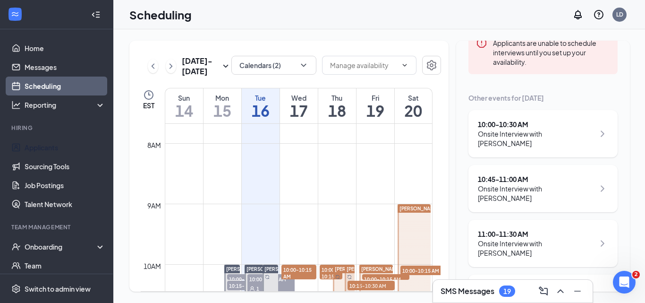
drag, startPoint x: 40, startPoint y: 146, endPoint x: 317, endPoint y: 146, distance: 276.9
click at [40, 146] on link "Applicants" at bounding box center [65, 147] width 81 height 19
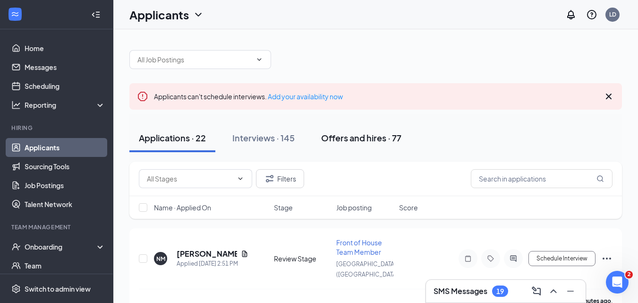
click at [371, 138] on div "Offers and hires · 77" at bounding box center [361, 138] width 80 height 12
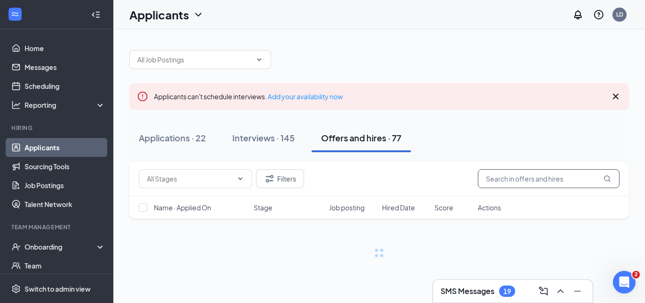
click at [506, 182] on input "text" at bounding box center [549, 178] width 142 height 19
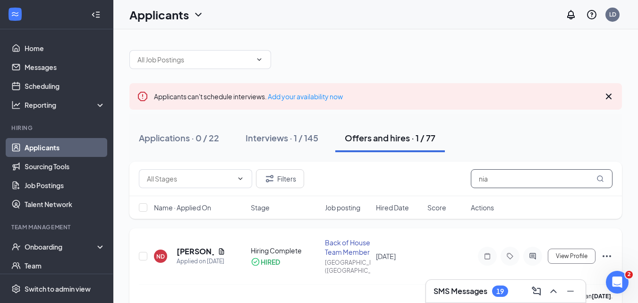
type input "nia"
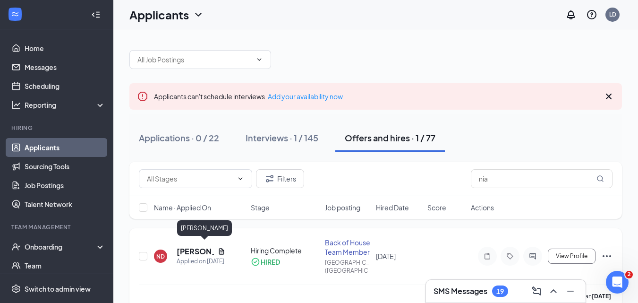
click at [186, 246] on h5 "nia dorsett" at bounding box center [195, 251] width 37 height 10
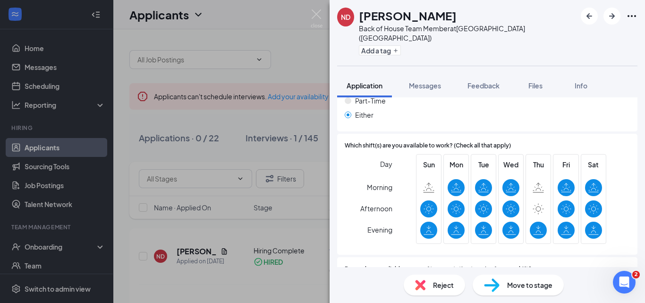
scroll to position [895, 0]
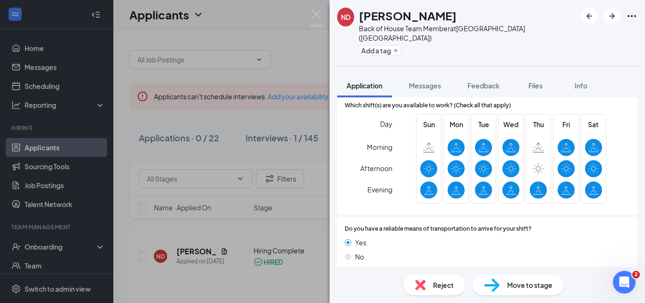
click at [344, 279] on icon "ChevronDown" at bounding box center [342, 284] width 11 height 11
click at [342, 279] on icon "ChevronUp" at bounding box center [342, 284] width 11 height 11
click at [343, 279] on icon "ChevronDown" at bounding box center [342, 284] width 11 height 11
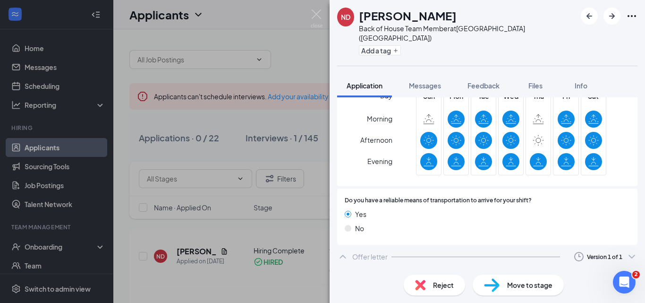
scroll to position [952, 0]
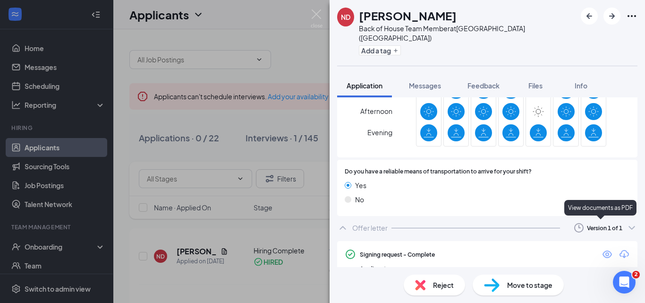
click at [602, 249] on icon "Eye" at bounding box center [607, 254] width 11 height 11
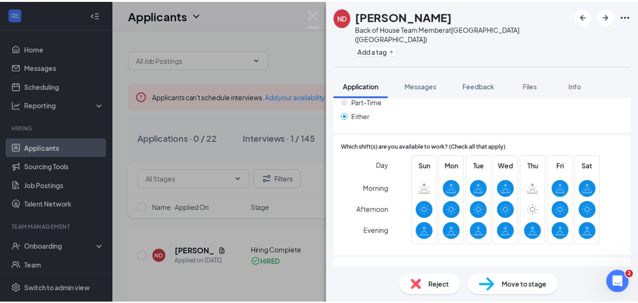
scroll to position [807, 0]
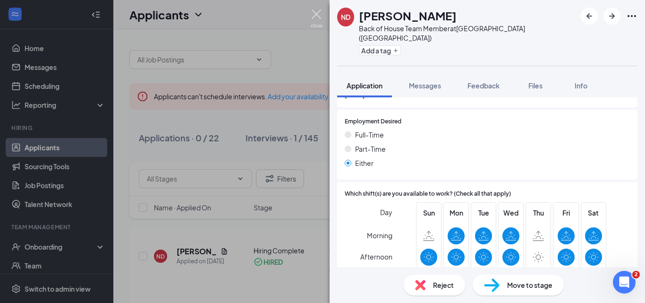
click at [316, 15] on img at bounding box center [317, 18] width 12 height 18
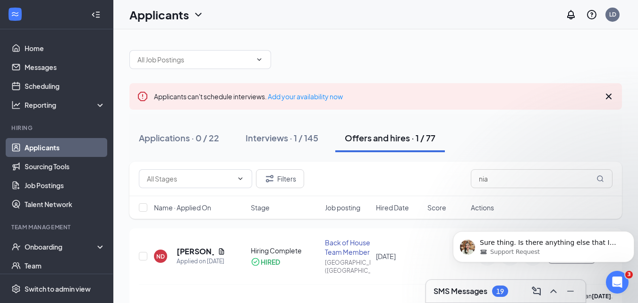
scroll to position [246, 0]
click at [516, 246] on p "Sure thing. Is there anything else that I can help you with today, Lisa?" at bounding box center [551, 242] width 143 height 9
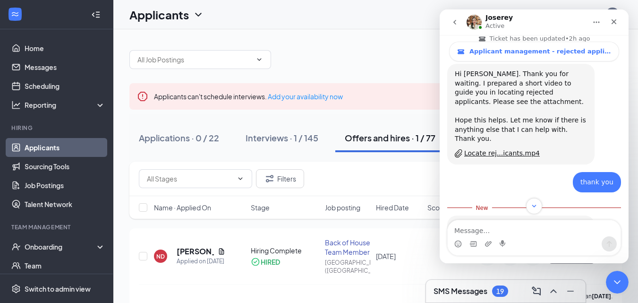
scroll to position [262, 0]
type textarea "no i'm all set for now"
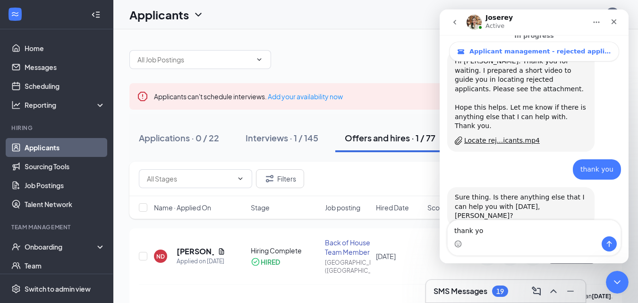
type textarea "thank you"
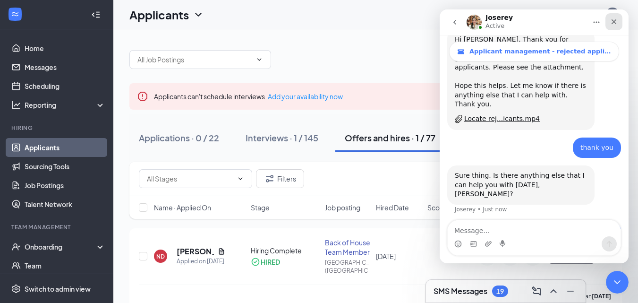
click at [616, 24] on icon "Close" at bounding box center [614, 21] width 5 height 5
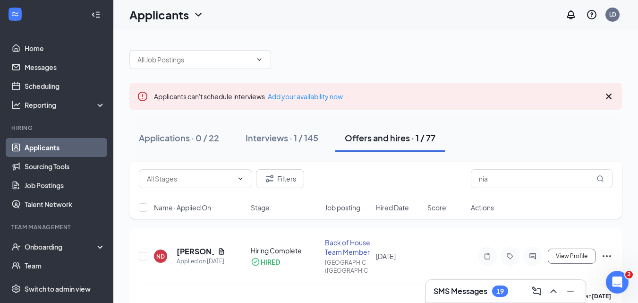
click at [52, 146] on link "Applicants" at bounding box center [65, 147] width 81 height 19
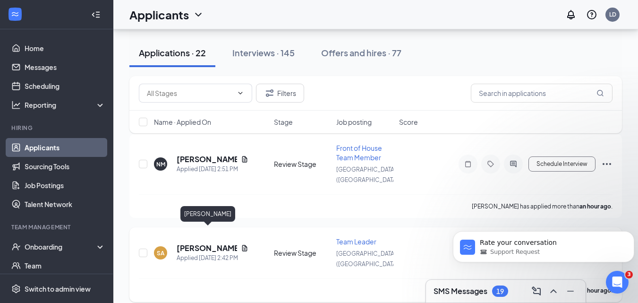
scroll to position [497, 0]
click at [629, 234] on icon "Dismiss notification" at bounding box center [631, 233] width 5 height 5
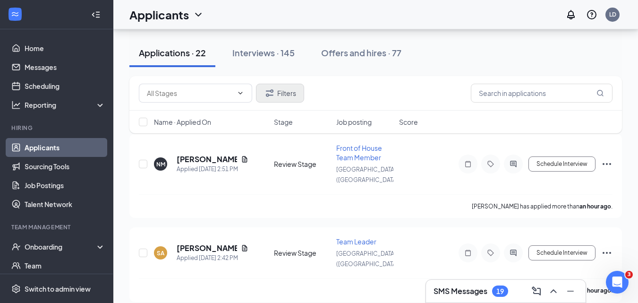
click at [260, 55] on div "Interviews · 145" at bounding box center [263, 53] width 62 height 12
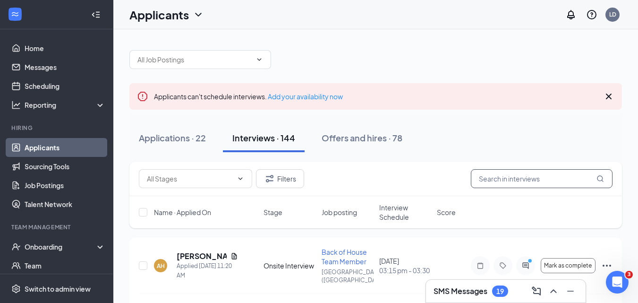
click at [524, 181] on input "text" at bounding box center [542, 178] width 142 height 19
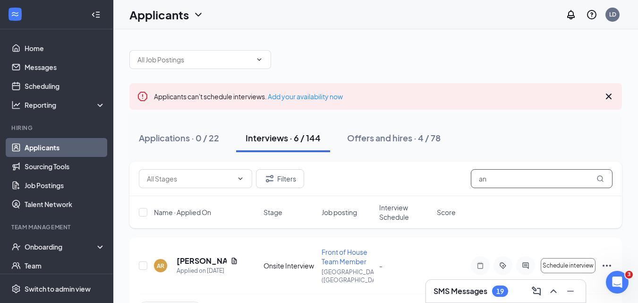
type input "a"
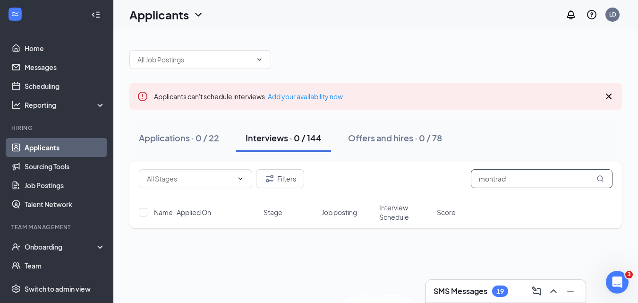
drag, startPoint x: 454, startPoint y: 165, endPoint x: 408, endPoint y: 162, distance: 46.5
click at [408, 162] on div "Filters montrad" at bounding box center [375, 179] width 493 height 34
drag, startPoint x: 504, startPoint y: 178, endPoint x: 372, endPoint y: 186, distance: 132.1
click at [376, 187] on div "Filters montrad" at bounding box center [376, 178] width 474 height 19
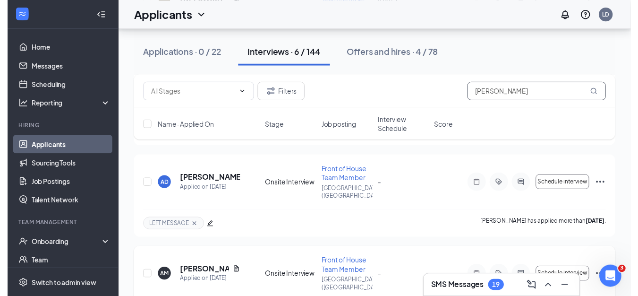
scroll to position [378, 0]
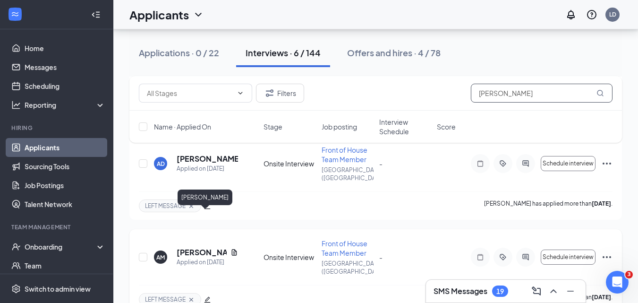
type input "anna"
click at [195, 247] on h5 "Anna Montrond" at bounding box center [202, 252] width 50 height 10
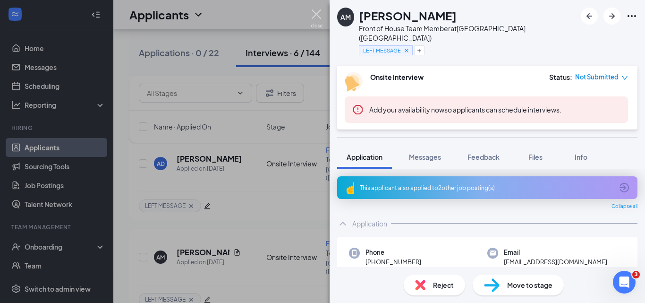
click at [316, 13] on img at bounding box center [317, 18] width 12 height 18
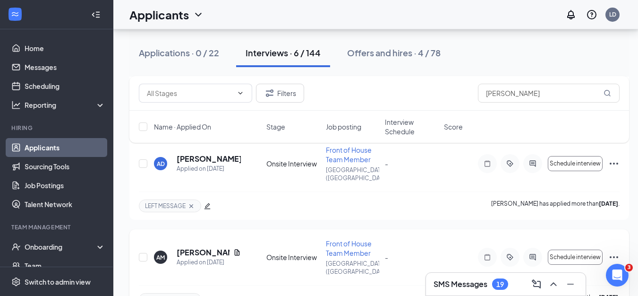
scroll to position [504, 0]
click at [616, 251] on icon "Ellipses" at bounding box center [614, 256] width 11 height 11
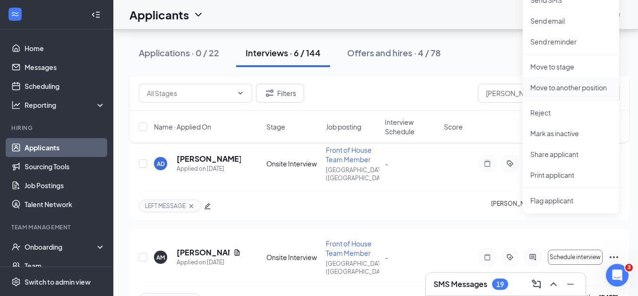
click at [578, 92] on li "Move to another position" at bounding box center [571, 87] width 96 height 21
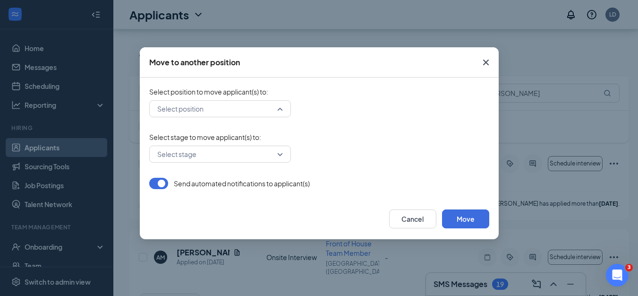
click at [247, 108] on input "search" at bounding box center [217, 109] width 124 height 16
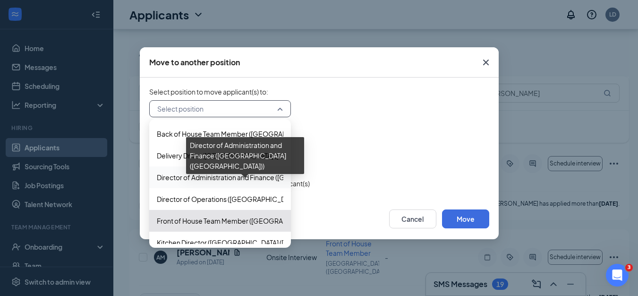
scroll to position [47, 0]
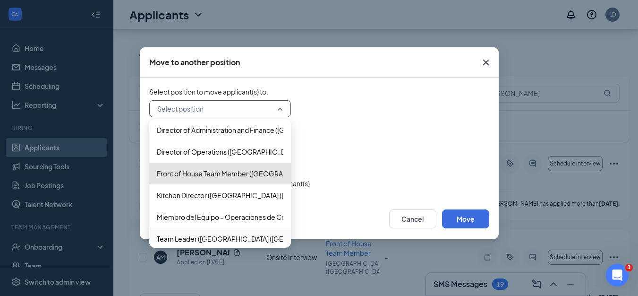
click at [210, 236] on span "Team Leader (Foxborough (MA))" at bounding box center [251, 238] width 188 height 10
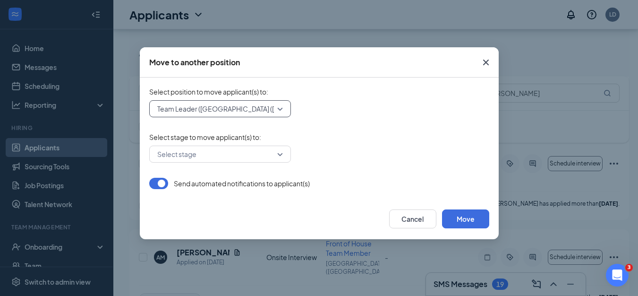
click at [217, 154] on input "search" at bounding box center [217, 154] width 124 height 16
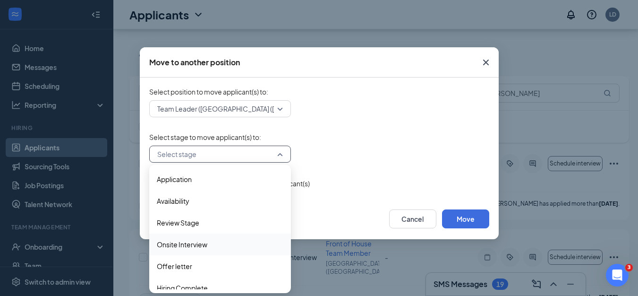
click at [195, 242] on span "Onsite Interview" at bounding box center [182, 244] width 51 height 10
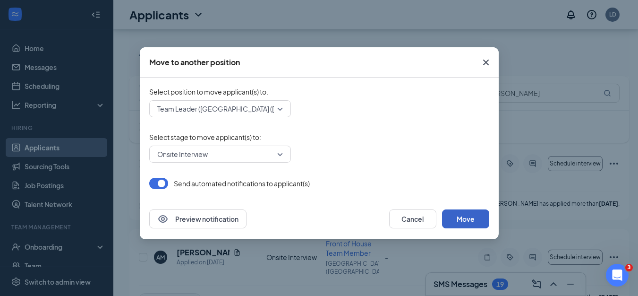
click at [470, 221] on button "Move" at bounding box center [465, 218] width 47 height 19
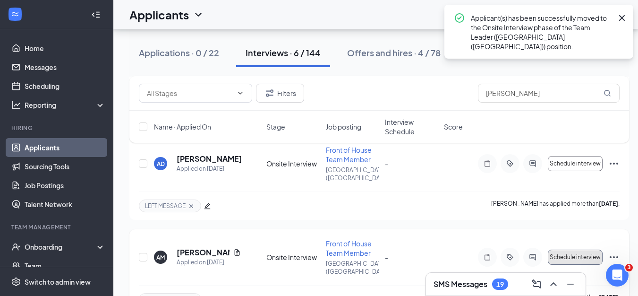
click at [573, 249] on button "Schedule interview" at bounding box center [575, 256] width 55 height 15
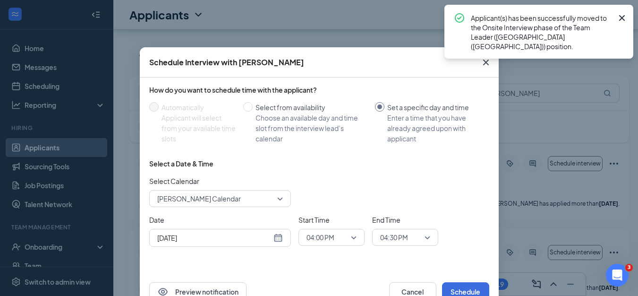
click at [241, 197] on span "Lisa DeSimone's Calendar" at bounding box center [215, 198] width 117 height 14
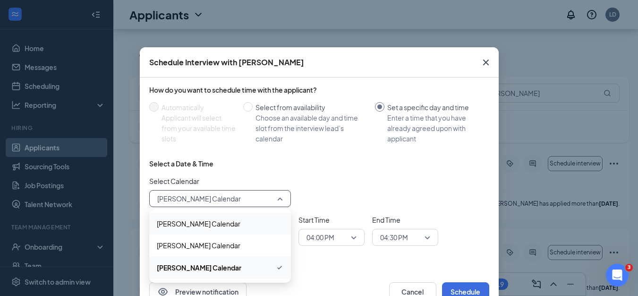
click at [175, 217] on div "John DeSimone's Calendar" at bounding box center [220, 224] width 142 height 22
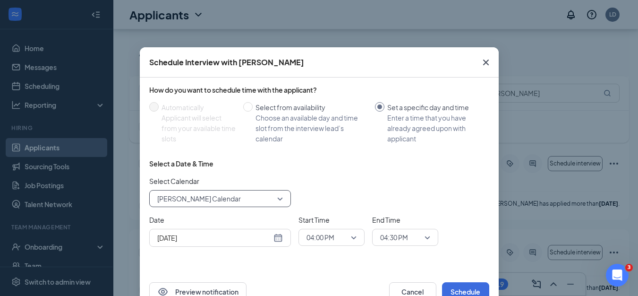
click at [232, 231] on div "Sep 16, 2025" at bounding box center [220, 238] width 142 height 18
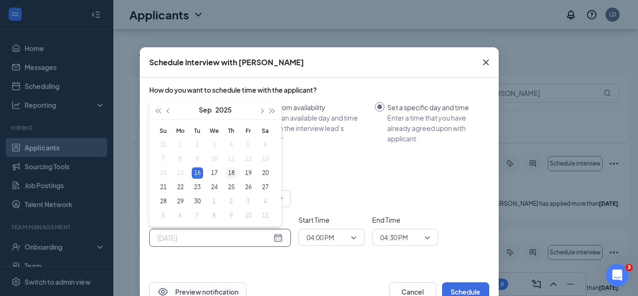
type input "Sep 18, 2025"
click at [229, 173] on div "18" at bounding box center [231, 172] width 11 height 11
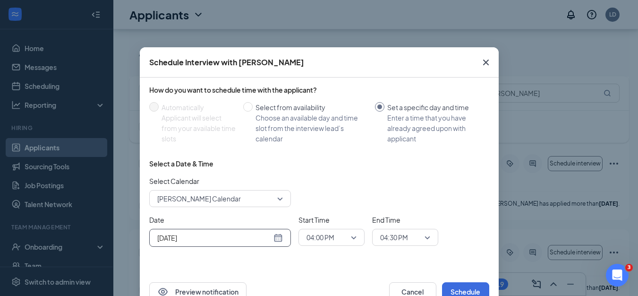
click at [337, 243] on span "04:00 PM" at bounding box center [328, 237] width 42 height 14
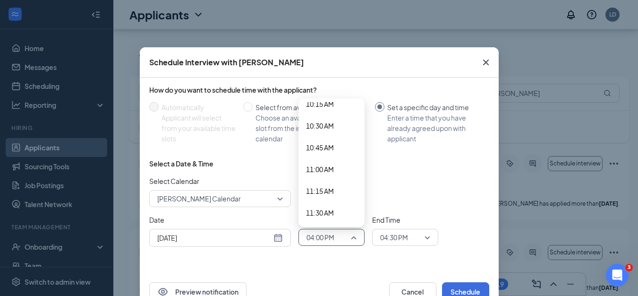
scroll to position [915, 0]
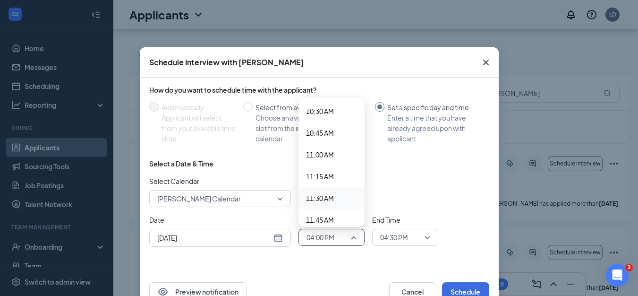
drag, startPoint x: 327, startPoint y: 199, endPoint x: 342, endPoint y: 206, distance: 16.7
click at [327, 199] on span "11:30 AM" at bounding box center [320, 198] width 28 height 10
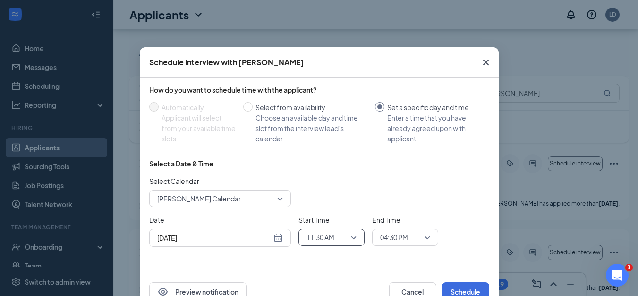
click at [409, 240] on span "04:30 PM" at bounding box center [401, 237] width 42 height 14
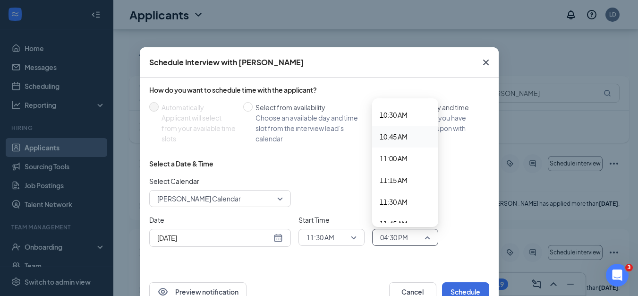
scroll to position [958, 0]
click at [403, 181] on span "11:45 AM" at bounding box center [394, 176] width 28 height 10
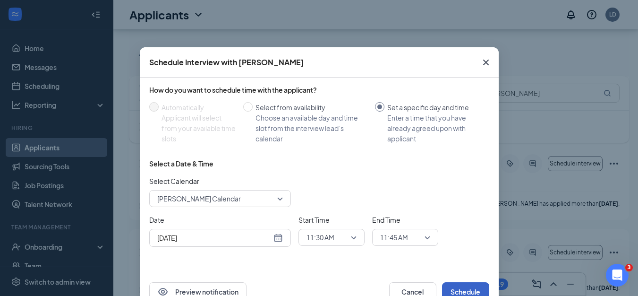
click at [468, 289] on button "Schedule" at bounding box center [465, 291] width 47 height 19
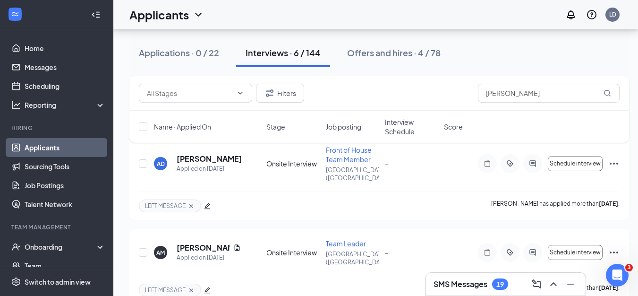
drag, startPoint x: 390, startPoint y: 51, endPoint x: 508, endPoint y: 90, distance: 125.1
click at [390, 51] on div "Offers and hires · 4 / 78" at bounding box center [394, 53] width 94 height 12
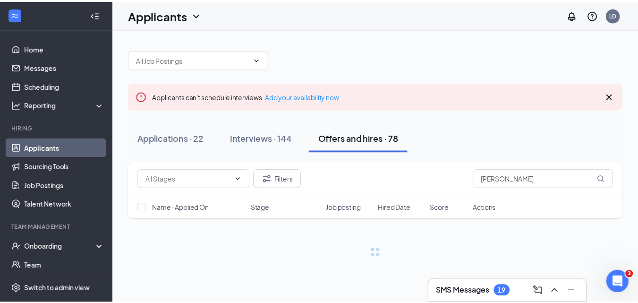
scroll to position [497, 0]
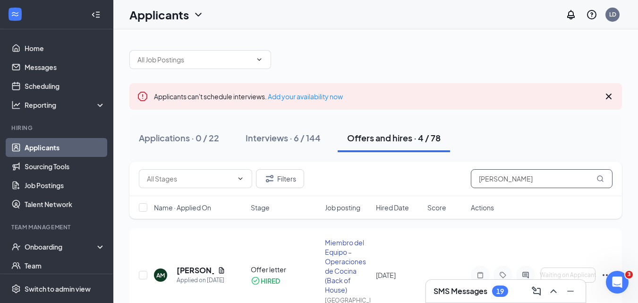
drag, startPoint x: 519, startPoint y: 175, endPoint x: 344, endPoint y: 193, distance: 175.7
click at [365, 193] on div "Filters anna" at bounding box center [375, 179] width 493 height 34
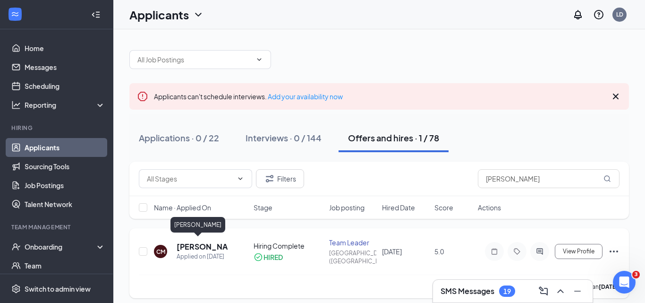
click at [201, 242] on h5 "Cameron Macdonald" at bounding box center [202, 246] width 51 height 10
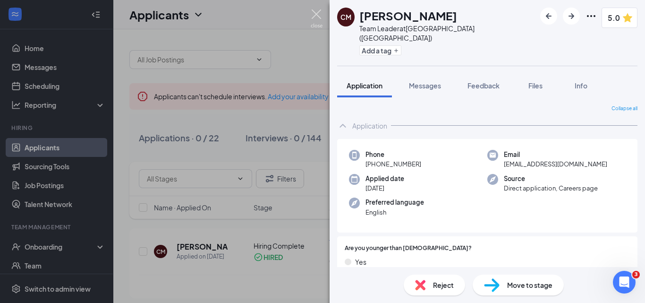
click at [315, 20] on img at bounding box center [317, 18] width 12 height 18
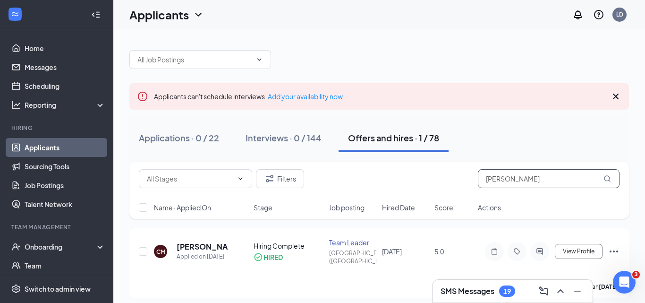
drag, startPoint x: 523, startPoint y: 181, endPoint x: 153, endPoint y: 163, distance: 370.8
click at [189, 194] on div "Filters cameron" at bounding box center [379, 179] width 500 height 34
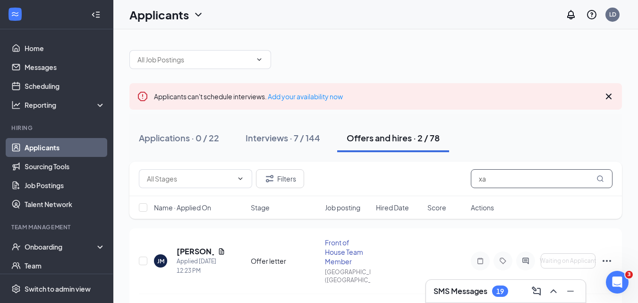
drag, startPoint x: 474, startPoint y: 185, endPoint x: 455, endPoint y: 191, distance: 20.3
click at [455, 191] on div "Filters xa" at bounding box center [375, 179] width 493 height 34
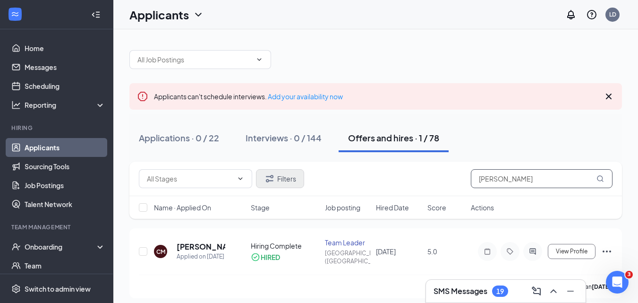
drag, startPoint x: 529, startPoint y: 179, endPoint x: 260, endPoint y: 185, distance: 268.9
click at [338, 183] on div "Filters cameron" at bounding box center [376, 178] width 474 height 19
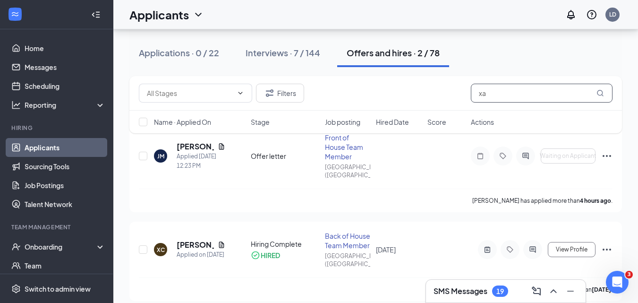
scroll to position [114, 0]
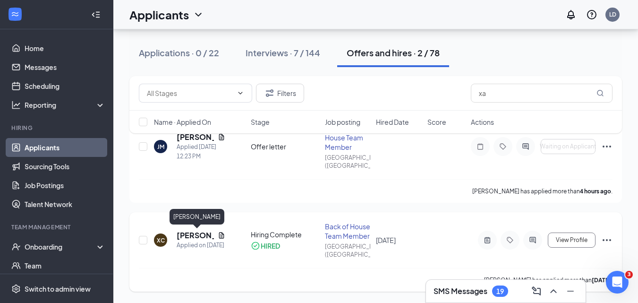
click at [195, 234] on h5 "XAVIER CARUSO" at bounding box center [195, 235] width 37 height 10
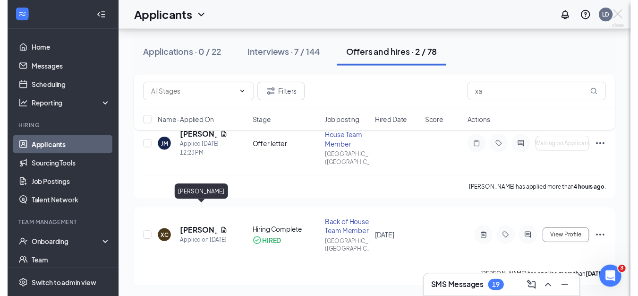
scroll to position [89, 0]
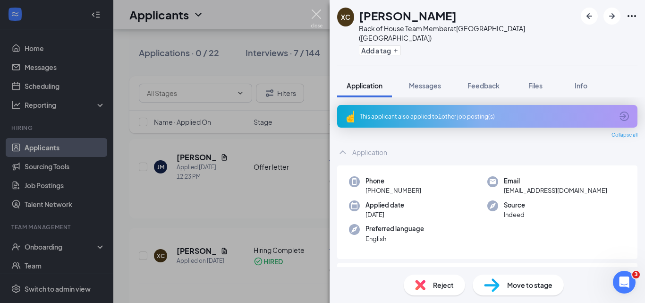
click at [316, 14] on img at bounding box center [317, 18] width 12 height 18
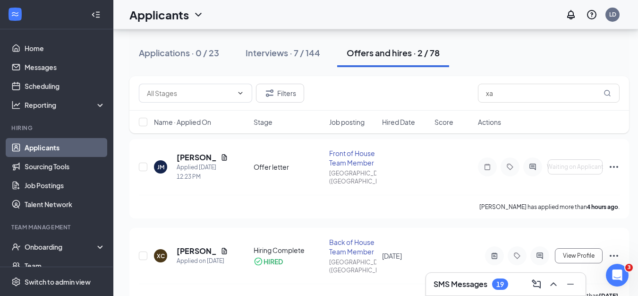
scroll to position [504, 0]
drag, startPoint x: 512, startPoint y: 91, endPoint x: 351, endPoint y: 111, distance: 162.4
click at [379, 116] on div "Filters xa Name · Applied On Stage Job posting Hired Date Score Actions" at bounding box center [379, 104] width 500 height 57
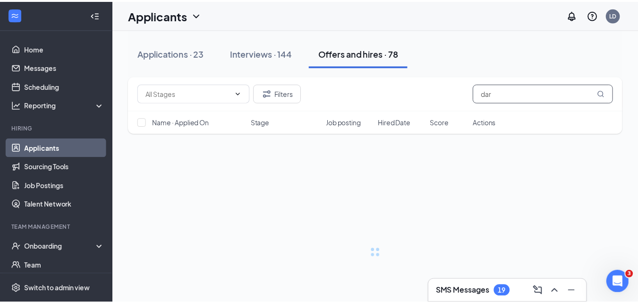
scroll to position [497, 0]
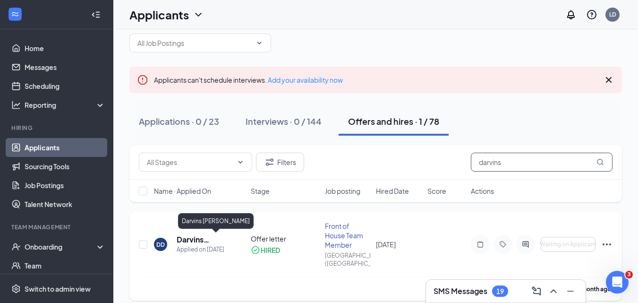
scroll to position [26, 0]
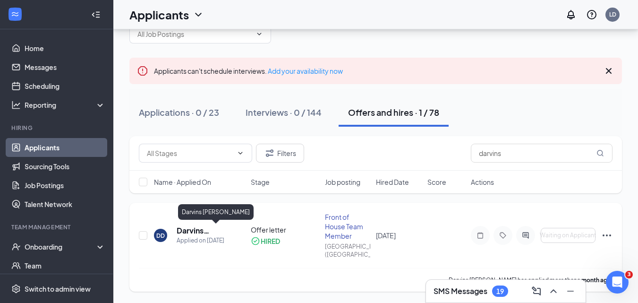
click at [198, 233] on h5 "Darvins Dubos" at bounding box center [201, 230] width 49 height 10
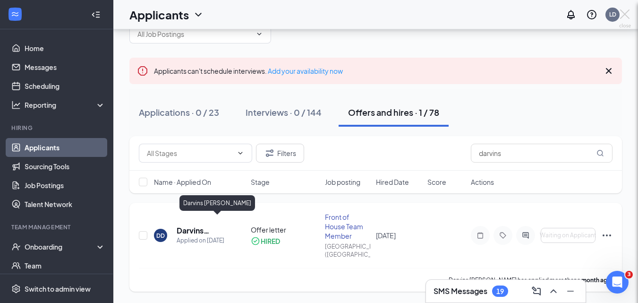
scroll to position [8, 0]
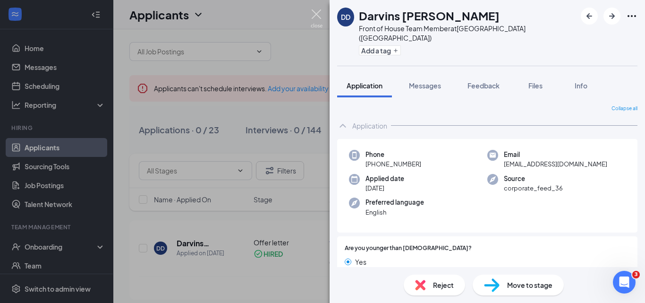
click at [318, 16] on img at bounding box center [317, 18] width 12 height 18
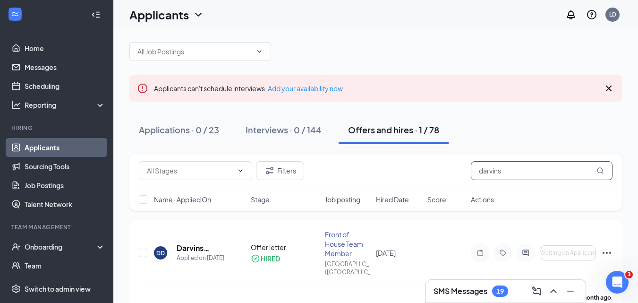
drag, startPoint x: 508, startPoint y: 174, endPoint x: 389, endPoint y: 177, distance: 119.1
click at [390, 177] on div "Filters darvins" at bounding box center [376, 170] width 474 height 19
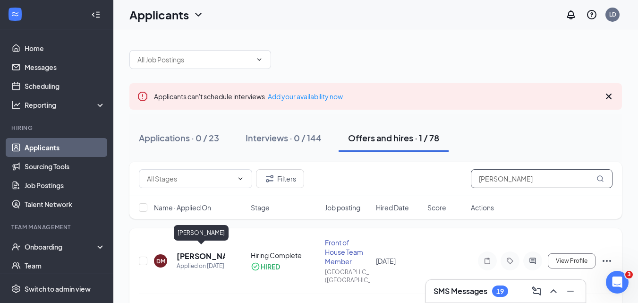
type input "maddox"
click at [196, 254] on h5 "Domenic Maddox" at bounding box center [201, 256] width 49 height 10
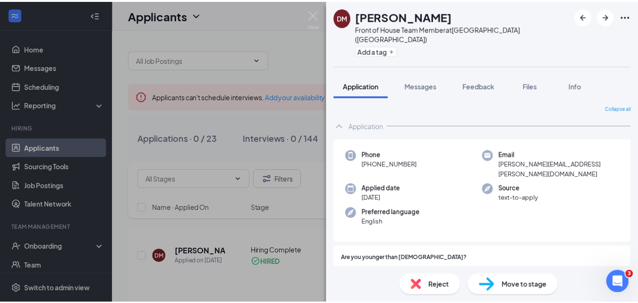
scroll to position [1, 0]
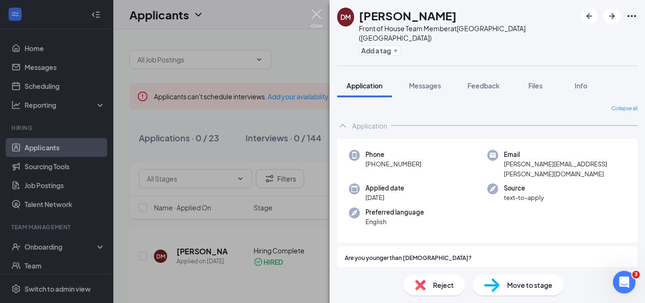
click at [315, 16] on img at bounding box center [317, 18] width 12 height 18
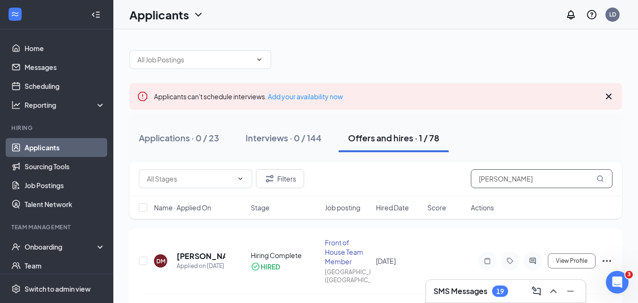
drag, startPoint x: 523, startPoint y: 186, endPoint x: 262, endPoint y: 199, distance: 262.1
click at [311, 208] on div "Filters maddox Name · Applied On Stage Job posting Hired Date Score Actions" at bounding box center [375, 190] width 493 height 57
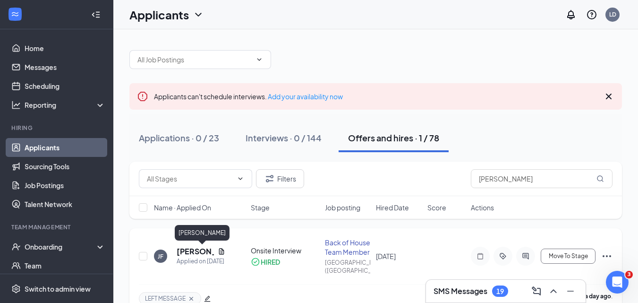
click at [189, 253] on h5 "Josiah Fleury" at bounding box center [195, 251] width 37 height 10
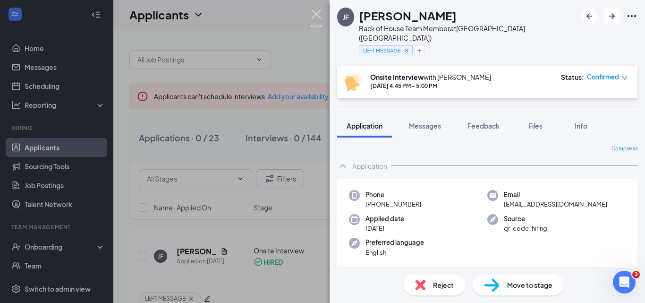
click at [314, 19] on img at bounding box center [317, 18] width 12 height 18
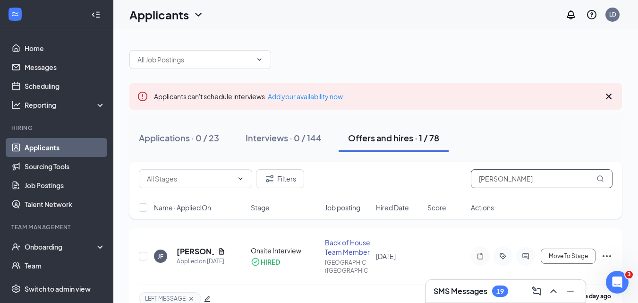
drag, startPoint x: 521, startPoint y: 180, endPoint x: 248, endPoint y: 163, distance: 273.6
click at [320, 169] on div "Filters fleury" at bounding box center [375, 179] width 493 height 34
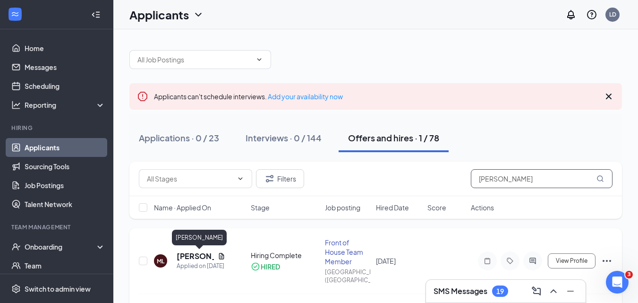
type input "lavoie"
click at [196, 257] on h5 "Michael LaVoie" at bounding box center [195, 256] width 37 height 10
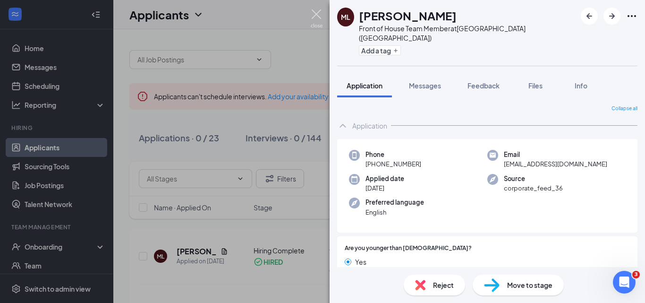
drag, startPoint x: 316, startPoint y: 10, endPoint x: 269, endPoint y: 0, distance: 48.3
click at [316, 10] on img at bounding box center [317, 18] width 12 height 18
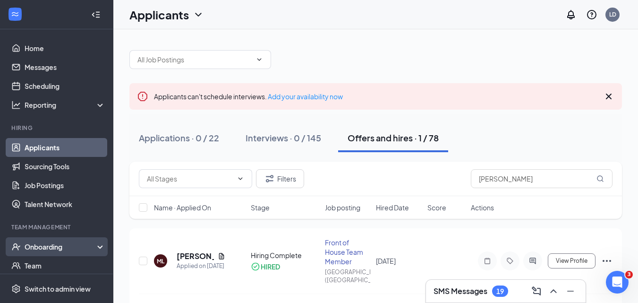
click at [94, 243] on div "Onboarding" at bounding box center [56, 246] width 113 height 19
drag, startPoint x: 37, startPoint y: 261, endPoint x: 204, endPoint y: 242, distance: 168.3
click at [37, 261] on link "Overview" at bounding box center [65, 265] width 81 height 19
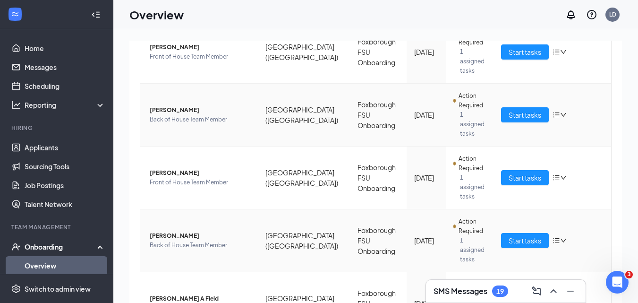
scroll to position [236, 0]
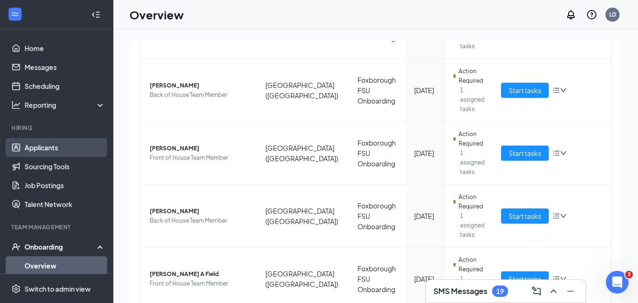
click at [50, 152] on link "Applicants" at bounding box center [65, 147] width 81 height 19
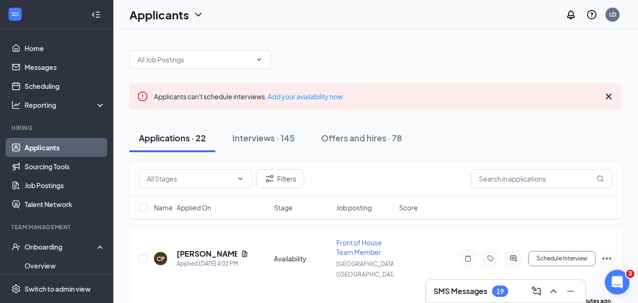
click at [614, 281] on icon "Open Intercom Messenger" at bounding box center [617, 281] width 16 height 16
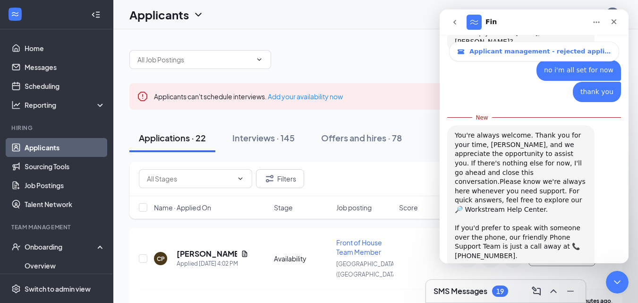
scroll to position [323, 0]
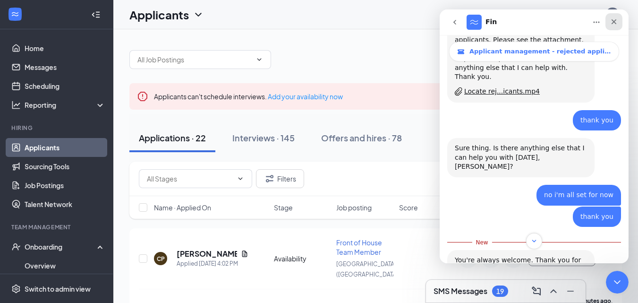
click at [619, 25] on div "Close" at bounding box center [614, 21] width 17 height 17
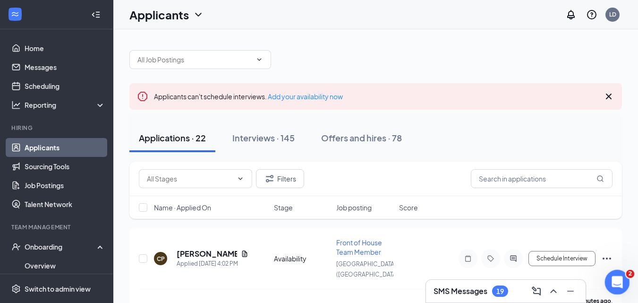
click at [616, 279] on icon "Open Intercom Messenger" at bounding box center [617, 281] width 16 height 16
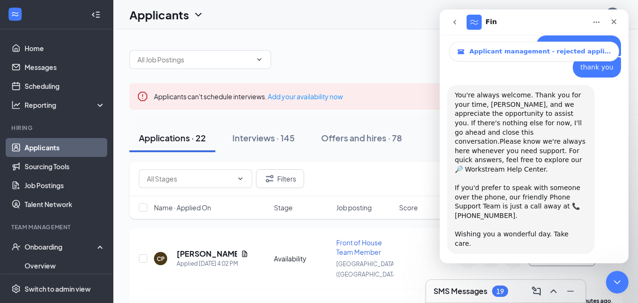
scroll to position [497, 0]
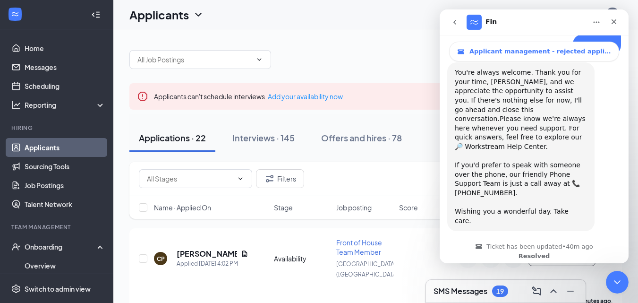
click at [456, 21] on icon "go back" at bounding box center [455, 22] width 8 height 8
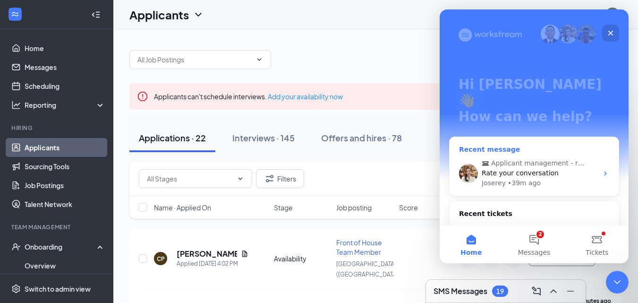
scroll to position [85, 0]
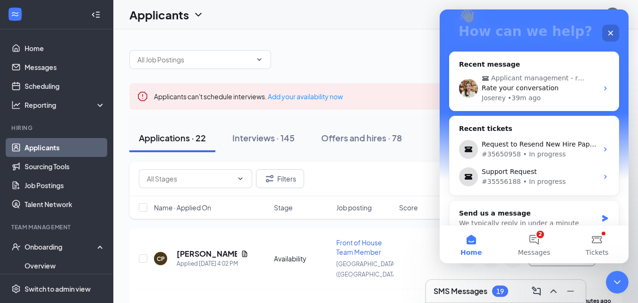
click at [609, 34] on icon "Close" at bounding box center [611, 33] width 8 height 8
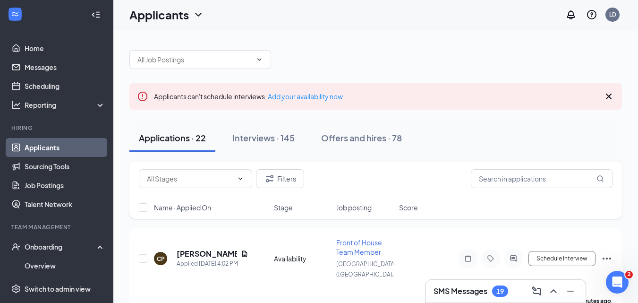
click at [175, 137] on div "Applications · 22" at bounding box center [172, 138] width 67 height 12
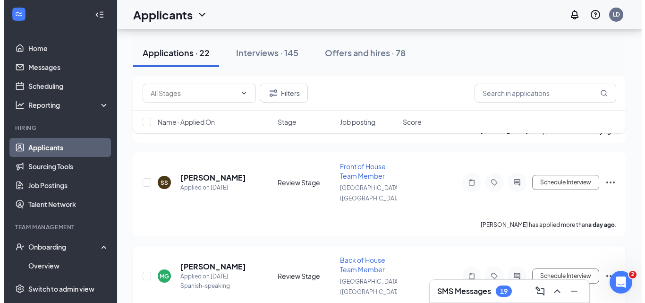
scroll to position [945, 0]
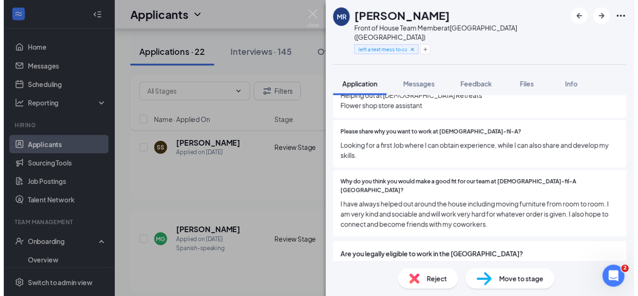
scroll to position [378, 0]
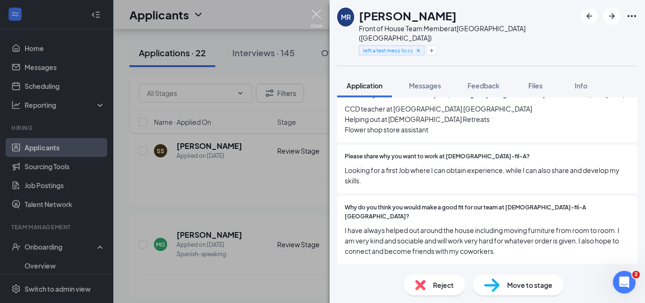
click at [317, 17] on img at bounding box center [317, 18] width 12 height 18
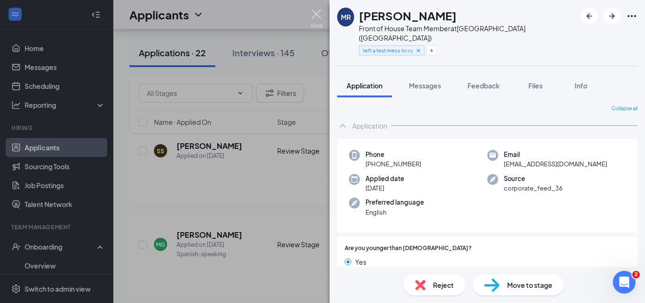
click at [317, 17] on img at bounding box center [317, 18] width 12 height 18
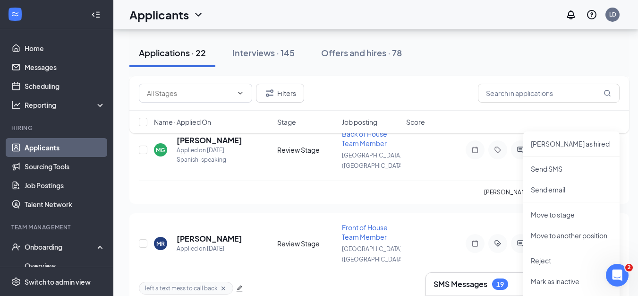
scroll to position [992, 0]
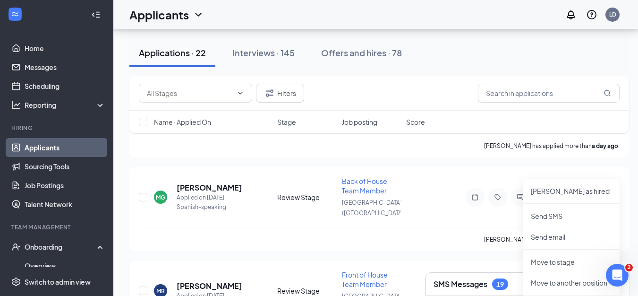
click at [567, 283] on button "Schedule Interview" at bounding box center [569, 290] width 67 height 15
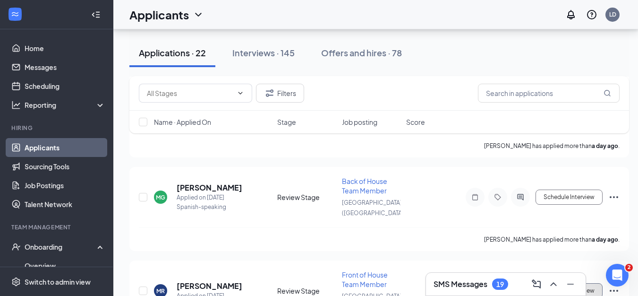
type input "Onsite Interview (next stage)"
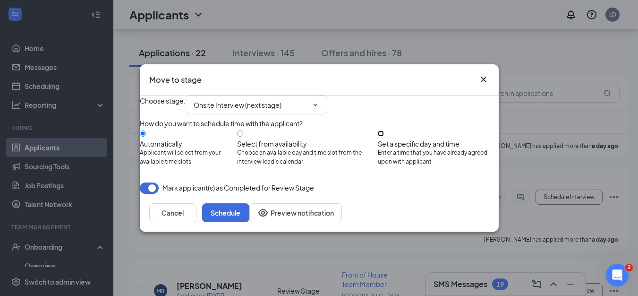
click at [384, 133] on input "Set a specific day and time Enter a time that you have already agreed upon with…" at bounding box center [381, 133] width 6 height 6
radio input "true"
radio input "false"
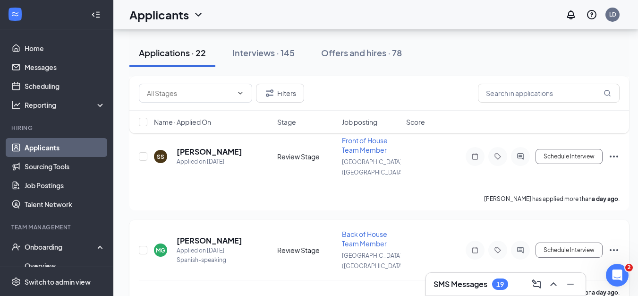
scroll to position [923, 0]
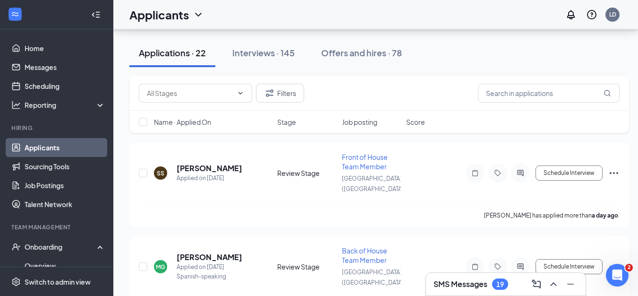
type input "Onsite Interview (next stage)"
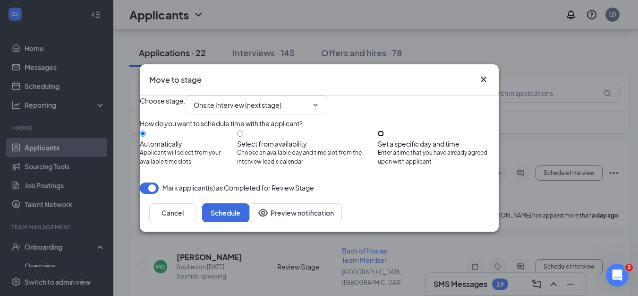
drag, startPoint x: 394, startPoint y: 133, endPoint x: 405, endPoint y: 148, distance: 18.6
click at [384, 133] on input "Set a specific day and time Enter a time that you have already agreed upon with…" at bounding box center [381, 133] width 6 height 6
radio input "true"
radio input "false"
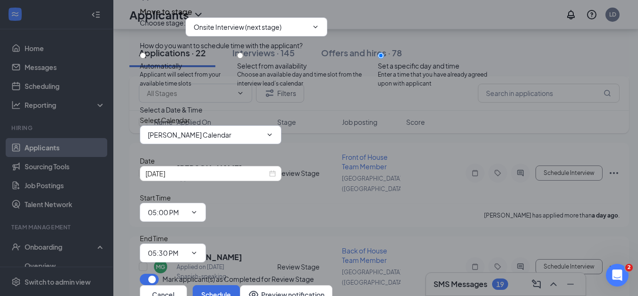
click at [255, 140] on input "Lisa DeSimone's Calendar" at bounding box center [205, 134] width 114 height 10
click at [213, 73] on div "John DeSimone's Calendar" at bounding box center [190, 67] width 84 height 10
type input "John DeSimone's Calendar"
click at [256, 179] on input "Sep 16, 2025" at bounding box center [207, 173] width 122 height 10
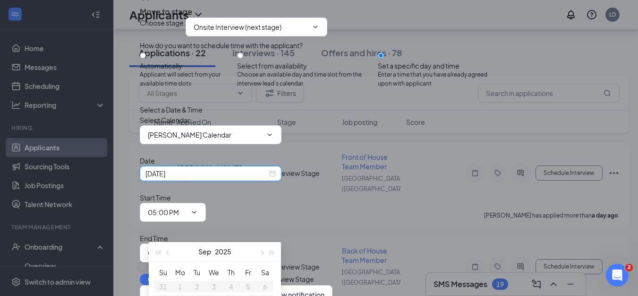
scroll to position [970, 0]
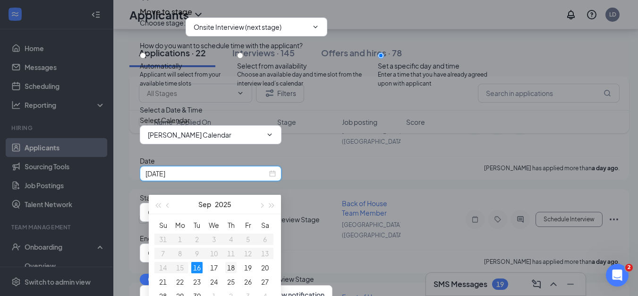
type input "Sep 18, 2025"
click at [232, 264] on div "18" at bounding box center [230, 267] width 11 height 11
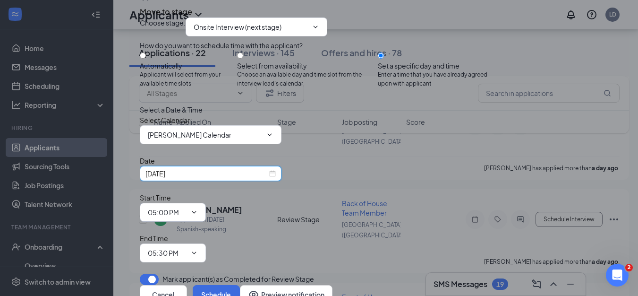
click at [187, 217] on input "05:00 PM" at bounding box center [167, 212] width 39 height 10
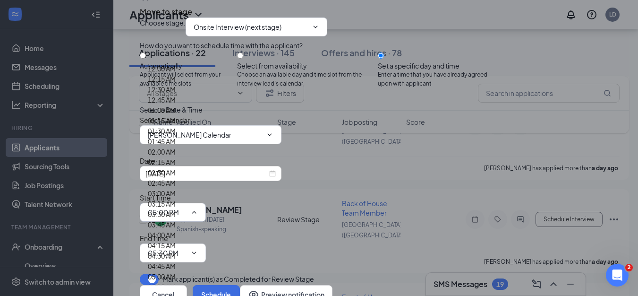
scroll to position [1276, 0]
type input "04:00 PM"
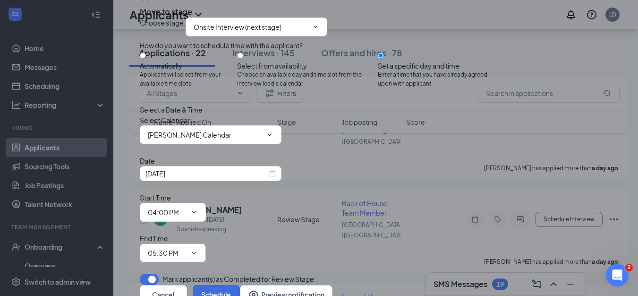
click at [206, 243] on span "05:30 PM" at bounding box center [173, 252] width 66 height 19
click at [187, 248] on input "05:30 PM" at bounding box center [167, 253] width 39 height 10
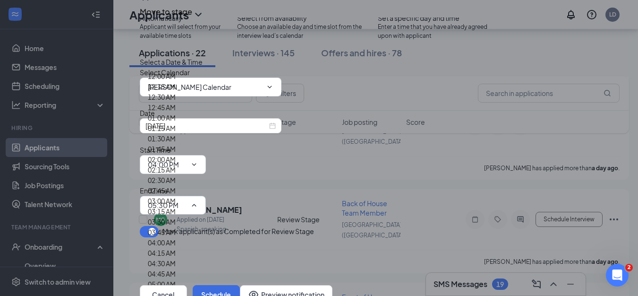
scroll to position [1378, 0]
type input "04:15 PM"
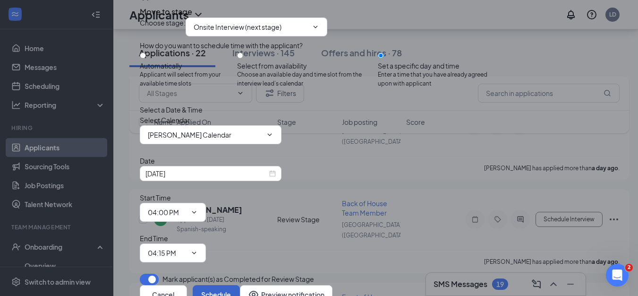
click at [240, 285] on button "Schedule" at bounding box center [216, 294] width 47 height 19
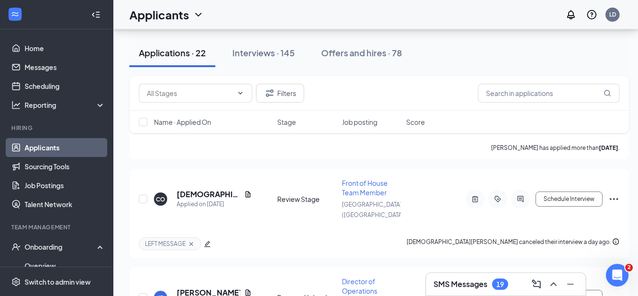
scroll to position [1537, 0]
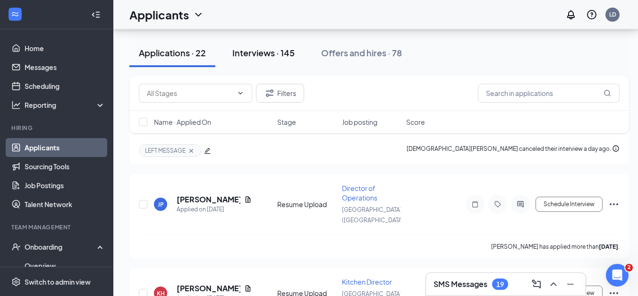
click at [275, 53] on div "Interviews · 145" at bounding box center [263, 53] width 62 height 12
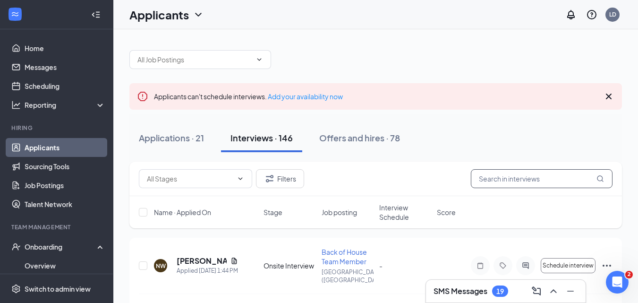
click at [500, 178] on input "text" at bounding box center [542, 178] width 142 height 19
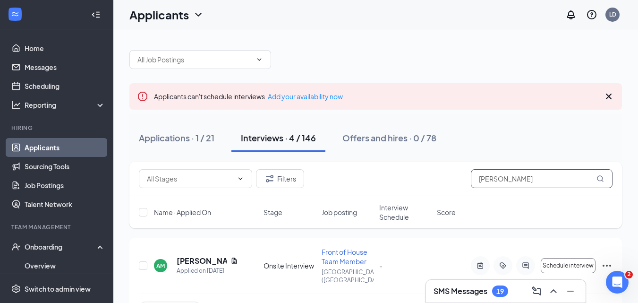
type input "[PERSON_NAME]"
click at [266, 141] on div "Interviews · 4 / 146" at bounding box center [278, 138] width 75 height 12
click at [162, 139] on div "Applications · 1 / 21" at bounding box center [177, 138] width 76 height 12
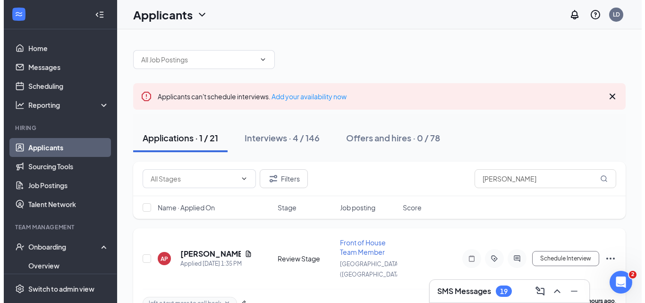
scroll to position [15, 0]
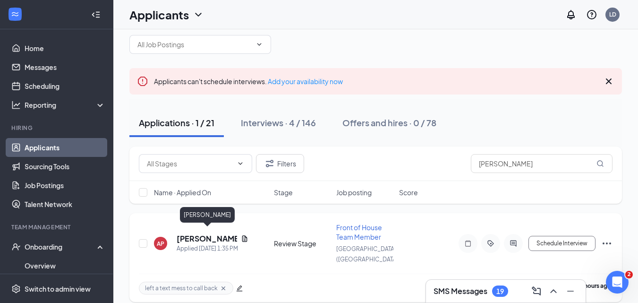
click at [208, 233] on h5 "Alex Pimentel" at bounding box center [207, 238] width 60 height 10
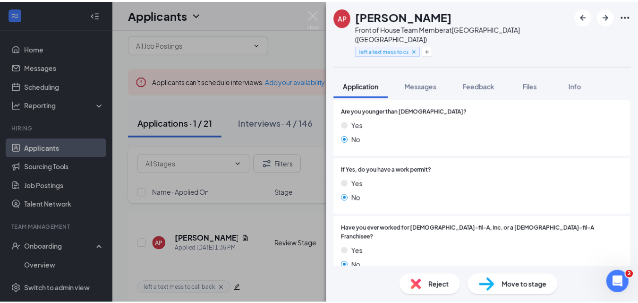
scroll to position [142, 0]
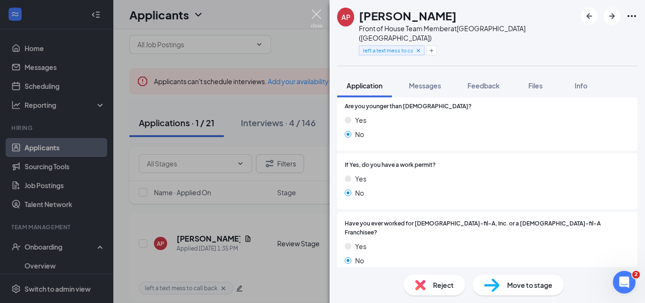
drag, startPoint x: 317, startPoint y: 16, endPoint x: 241, endPoint y: 194, distance: 193.9
click at [317, 17] on img at bounding box center [317, 18] width 12 height 18
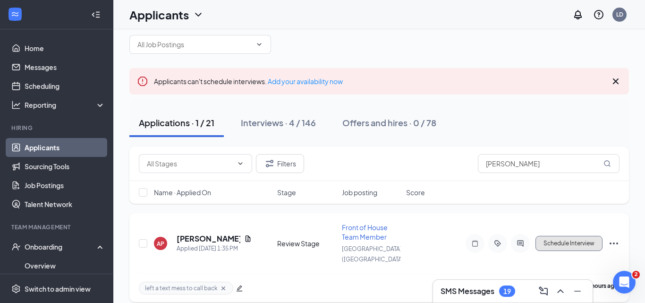
click at [540, 241] on button "Schedule Interview" at bounding box center [569, 243] width 67 height 15
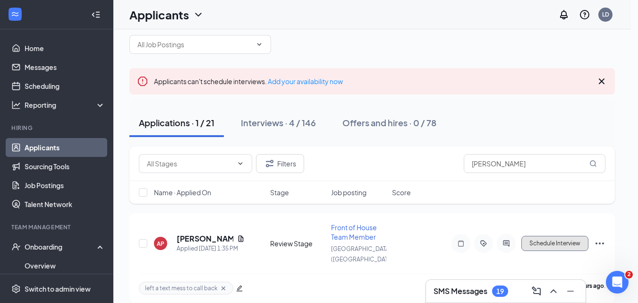
type input "Onsite Interview (next stage)"
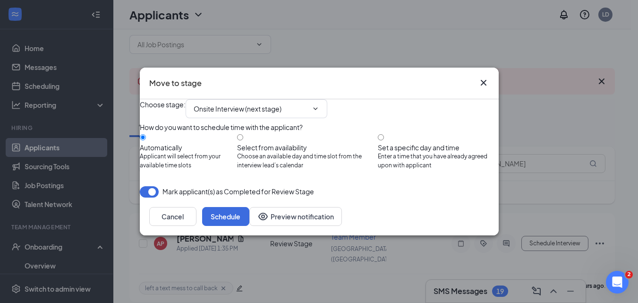
click at [482, 77] on icon "Cross" at bounding box center [483, 82] width 11 height 11
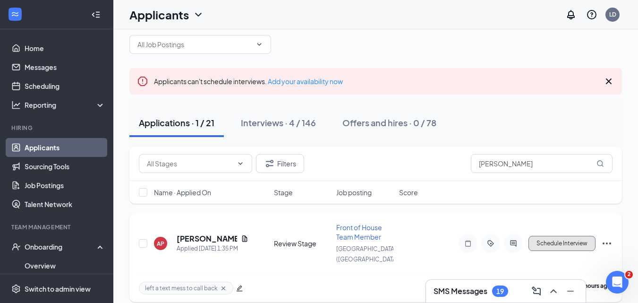
click at [552, 238] on button "Schedule Interview" at bounding box center [562, 243] width 67 height 15
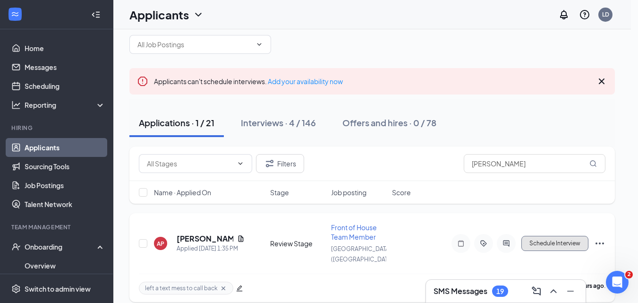
type input "Onsite Interview (next stage)"
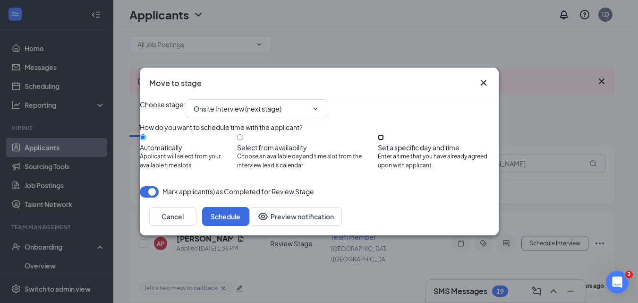
click at [384, 138] on input "Set a specific day and time Enter a time that you have already agreed upon with…" at bounding box center [381, 137] width 6 height 6
radio input "true"
radio input "false"
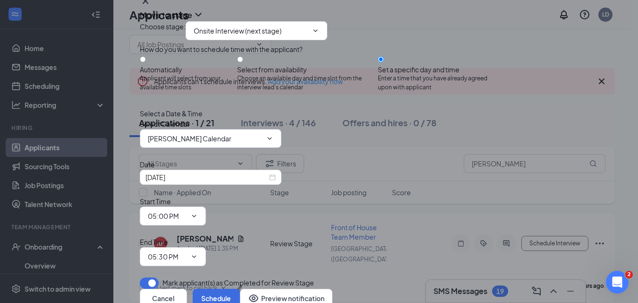
click at [250, 144] on input "Lisa DeSimone's Calendar" at bounding box center [205, 138] width 114 height 10
drag, startPoint x: 217, startPoint y: 141, endPoint x: 292, endPoint y: 158, distance: 76.2
click at [218, 77] on div "John DeSimone's Calendar" at bounding box center [190, 71] width 84 height 10
type input "John DeSimone's Calendar"
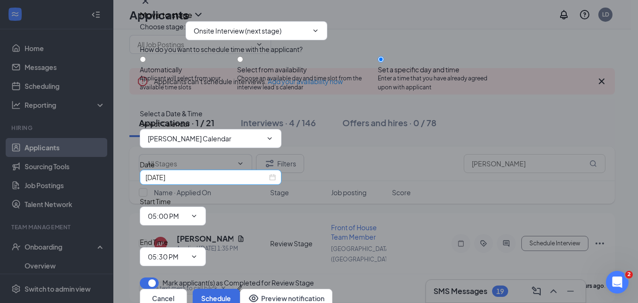
click at [259, 182] on input "Sep 16, 2025" at bounding box center [207, 177] width 122 height 10
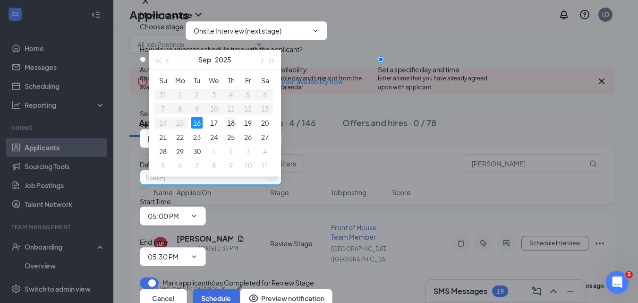
click at [234, 121] on div "18" at bounding box center [230, 122] width 11 height 11
type input "Sep 18, 2025"
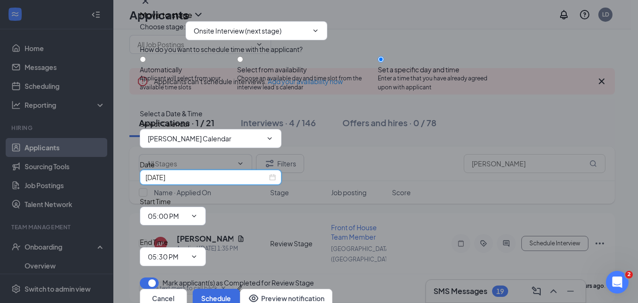
click at [206, 206] on span "05:00 PM" at bounding box center [173, 215] width 66 height 19
click at [187, 211] on input "05:00 PM" at bounding box center [167, 216] width 39 height 10
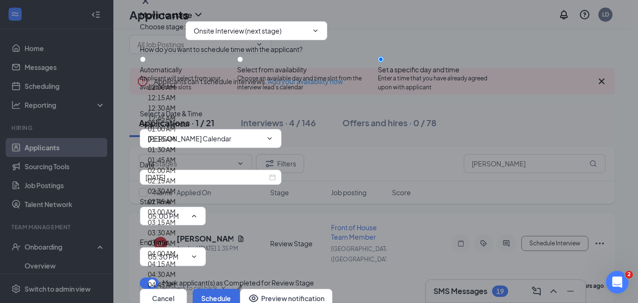
scroll to position [945, 0]
type input "11:45 AM"
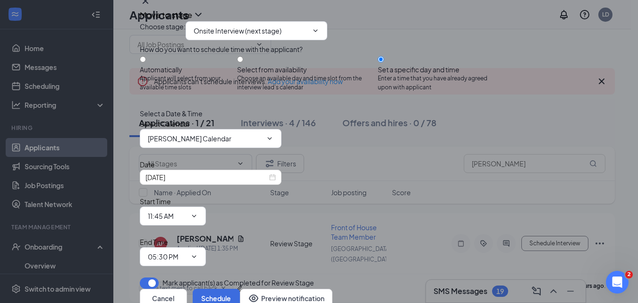
scroll to position [47, 0]
click at [206, 247] on span "05:30 PM" at bounding box center [173, 256] width 66 height 19
click at [187, 251] on input "05:30 PM" at bounding box center [167, 256] width 39 height 10
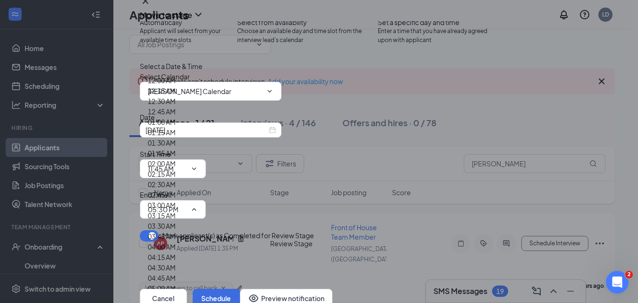
scroll to position [992, 0]
type input "12:00 PM"
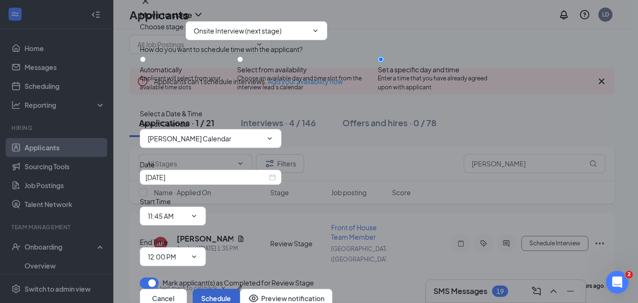
click at [240, 289] on button "Schedule" at bounding box center [216, 298] width 47 height 19
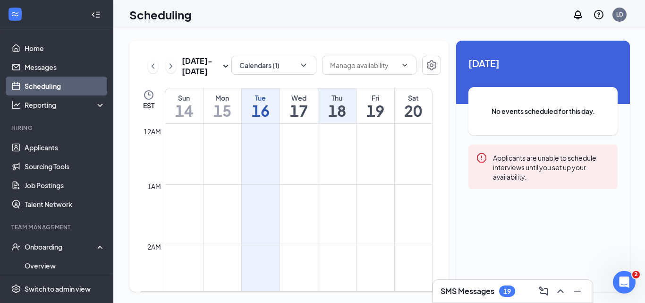
scroll to position [464, 0]
click at [283, 64] on button "Calendars (1)" at bounding box center [274, 65] width 85 height 19
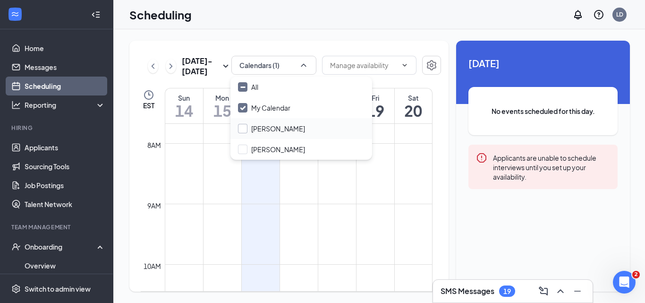
click at [272, 128] on input "[PERSON_NAME]" at bounding box center [271, 128] width 67 height 9
checkbox input "true"
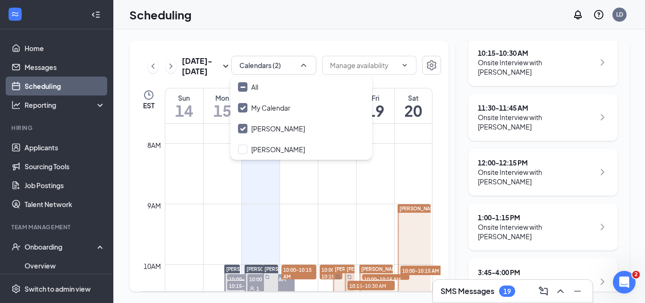
scroll to position [206, 0]
click at [364, 23] on div "Scheduling LD" at bounding box center [379, 14] width 532 height 29
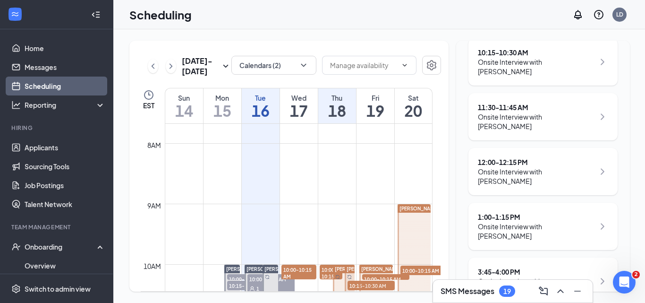
drag, startPoint x: 336, startPoint y: 106, endPoint x: 348, endPoint y: 120, distance: 18.1
click at [340, 104] on h1 "18" at bounding box center [337, 111] width 38 height 16
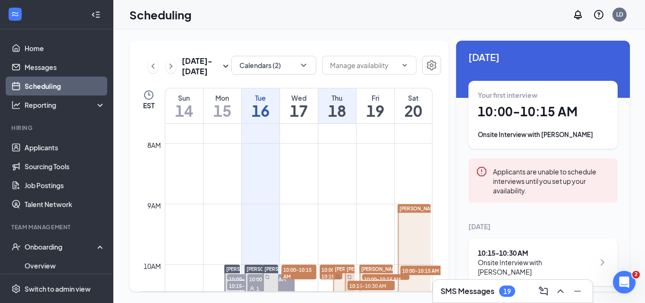
scroll to position [0, 0]
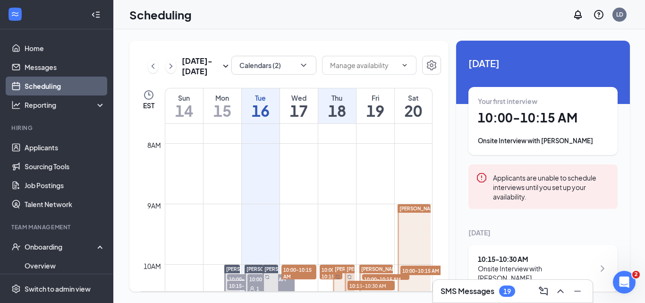
click at [354, 95] on div "Thu" at bounding box center [337, 97] width 38 height 9
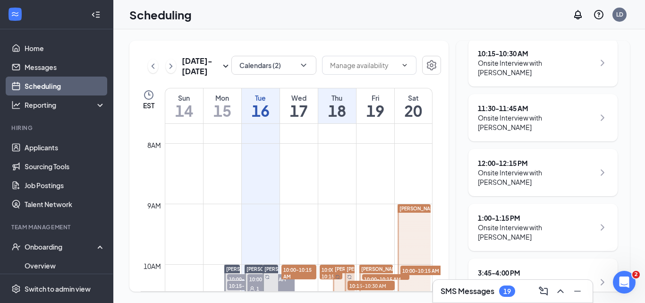
scroll to position [206, 0]
click at [349, 94] on div "Thu" at bounding box center [337, 97] width 38 height 9
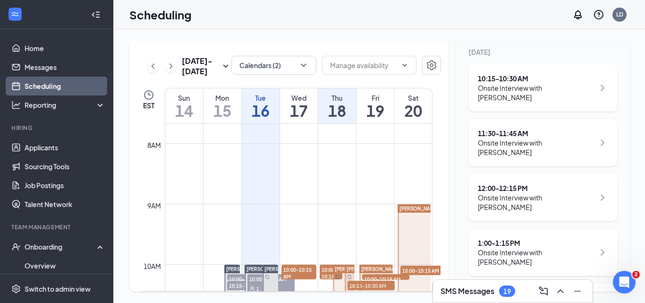
scroll to position [167, 0]
